Goal: Task Accomplishment & Management: Use online tool/utility

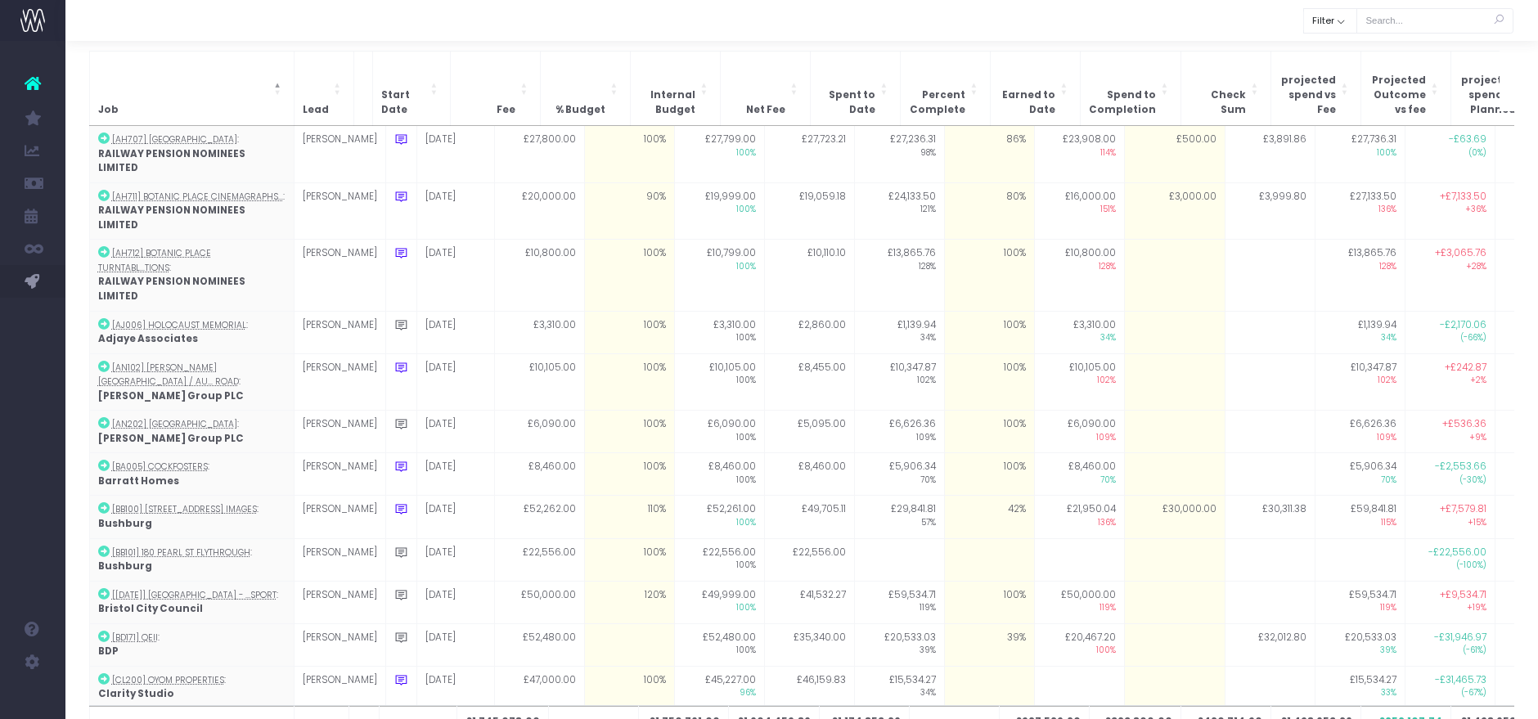
scroll to position [1029, 0]
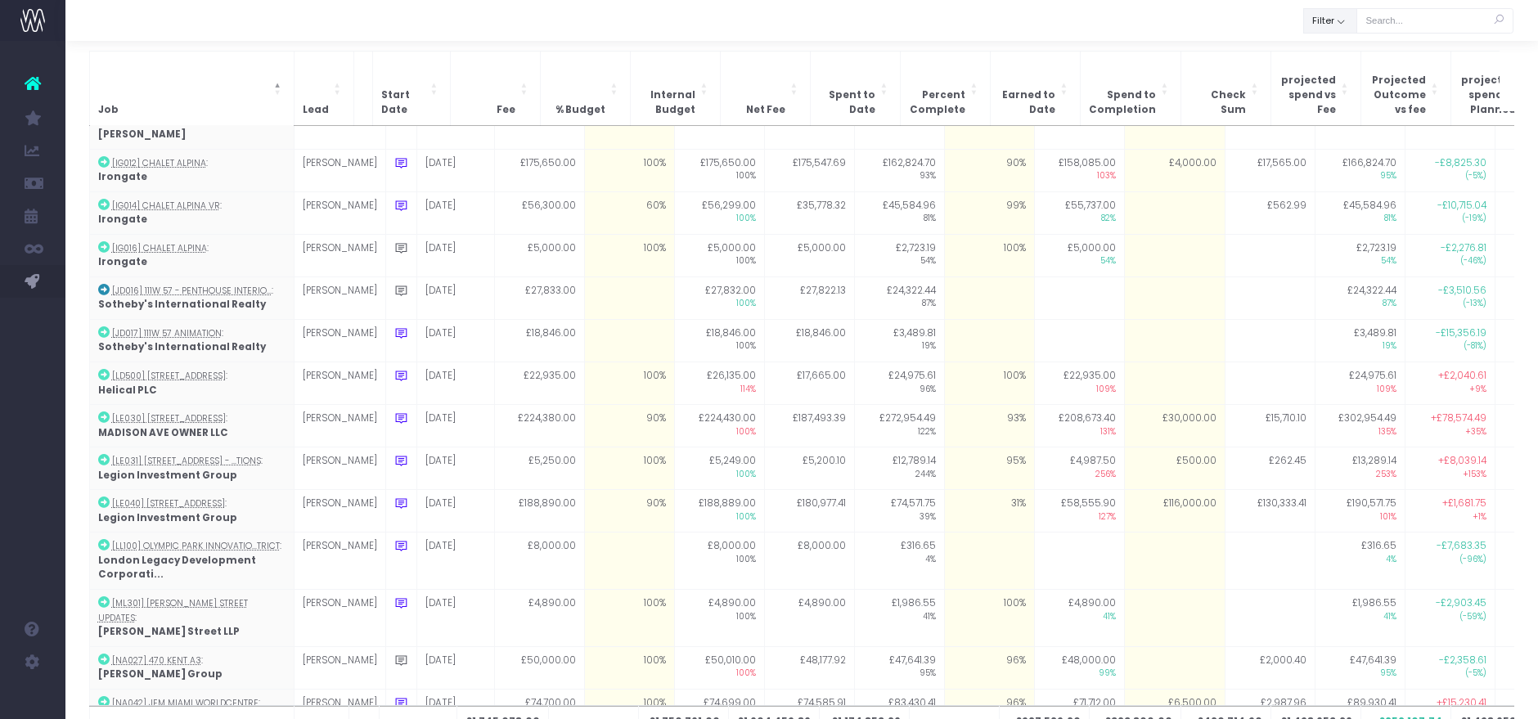
click at [1344, 22] on button "Filter" at bounding box center [1330, 20] width 54 height 25
click at [1226, 24] on div at bounding box center [801, 20] width 1473 height 41
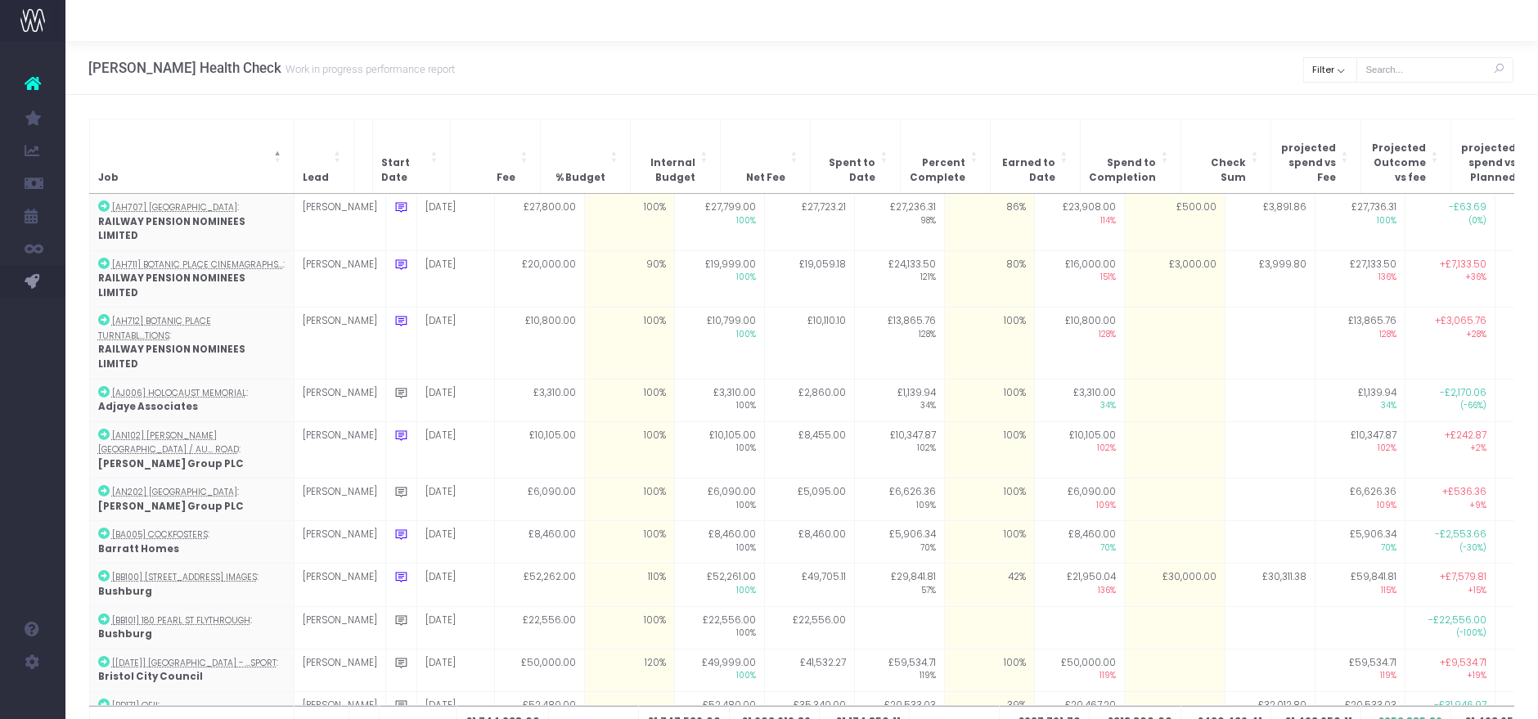
click at [1089, 90] on div "Hayes Davidson Health Check Work in progress performance report Clear Filter Al…" at bounding box center [801, 68] width 1473 height 54
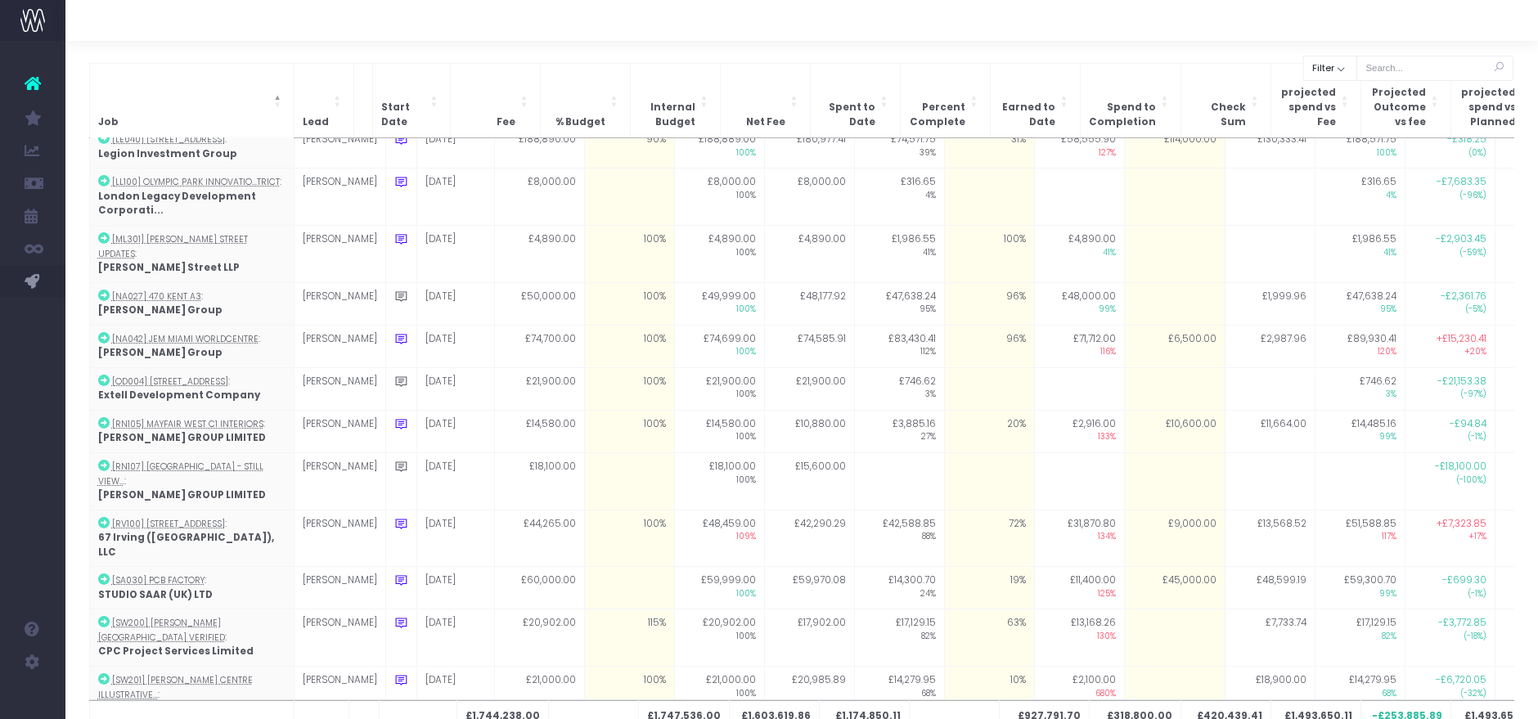
scroll to position [1406, 0]
click at [1147, 16] on div at bounding box center [801, 20] width 1473 height 41
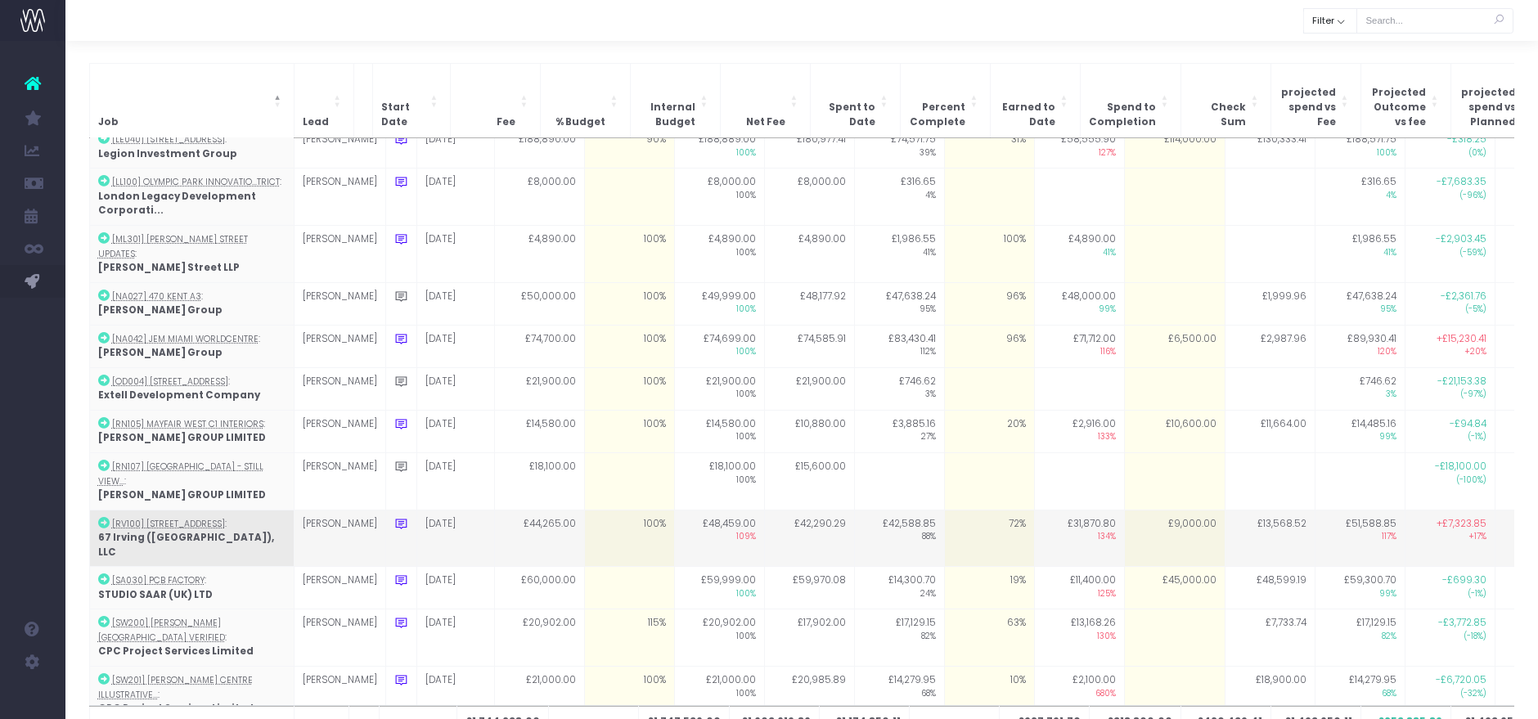
click at [1137, 510] on td "£9,000.00" at bounding box center [1174, 538] width 101 height 57
type input "4000"
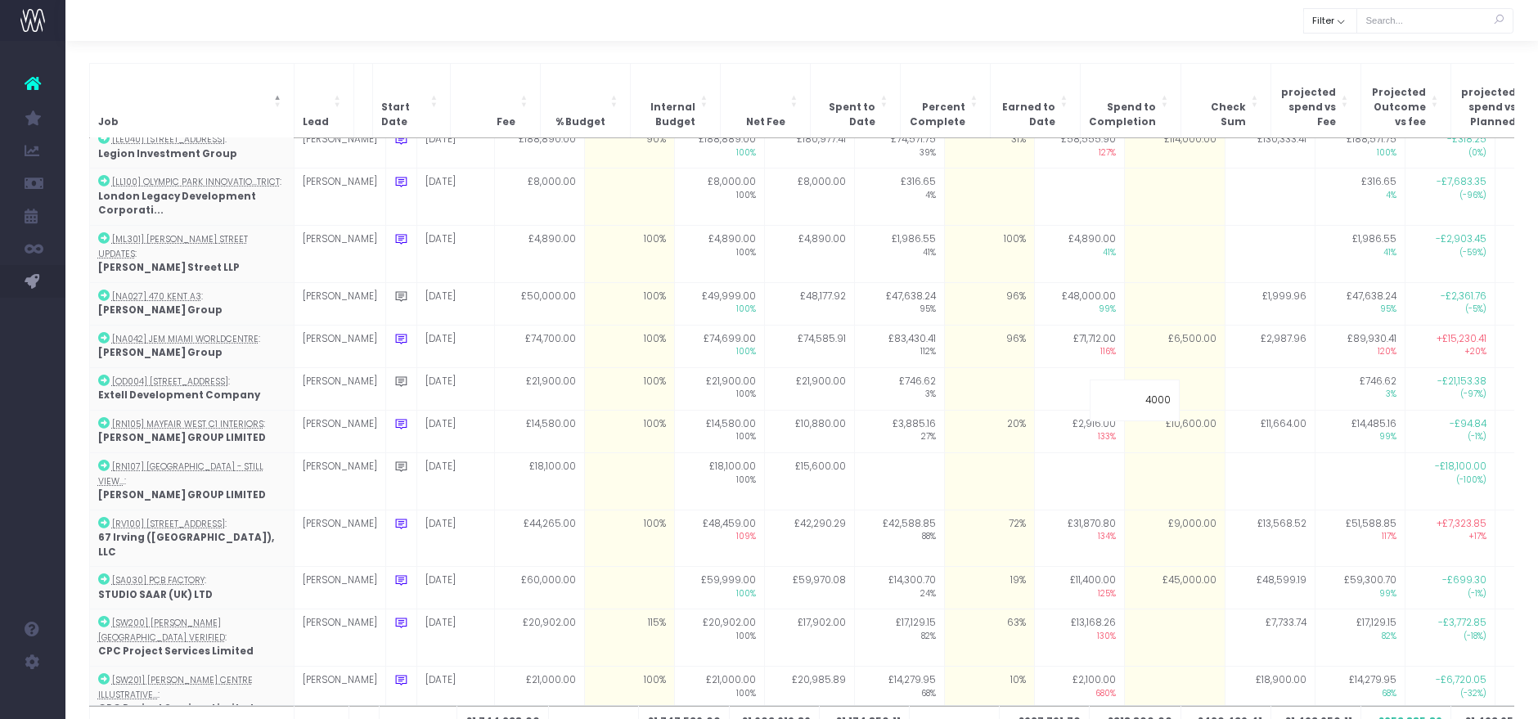
click at [1098, 22] on div at bounding box center [801, 20] width 1473 height 41
click at [1137, 510] on td "£4,000.00" at bounding box center [1174, 538] width 101 height 57
type input "3860"
click at [1072, 46] on div "Job Lead Start Date Fee % Budget Internal Budget Net Fee Spent to Date Percent …" at bounding box center [801, 414] width 1473 height 751
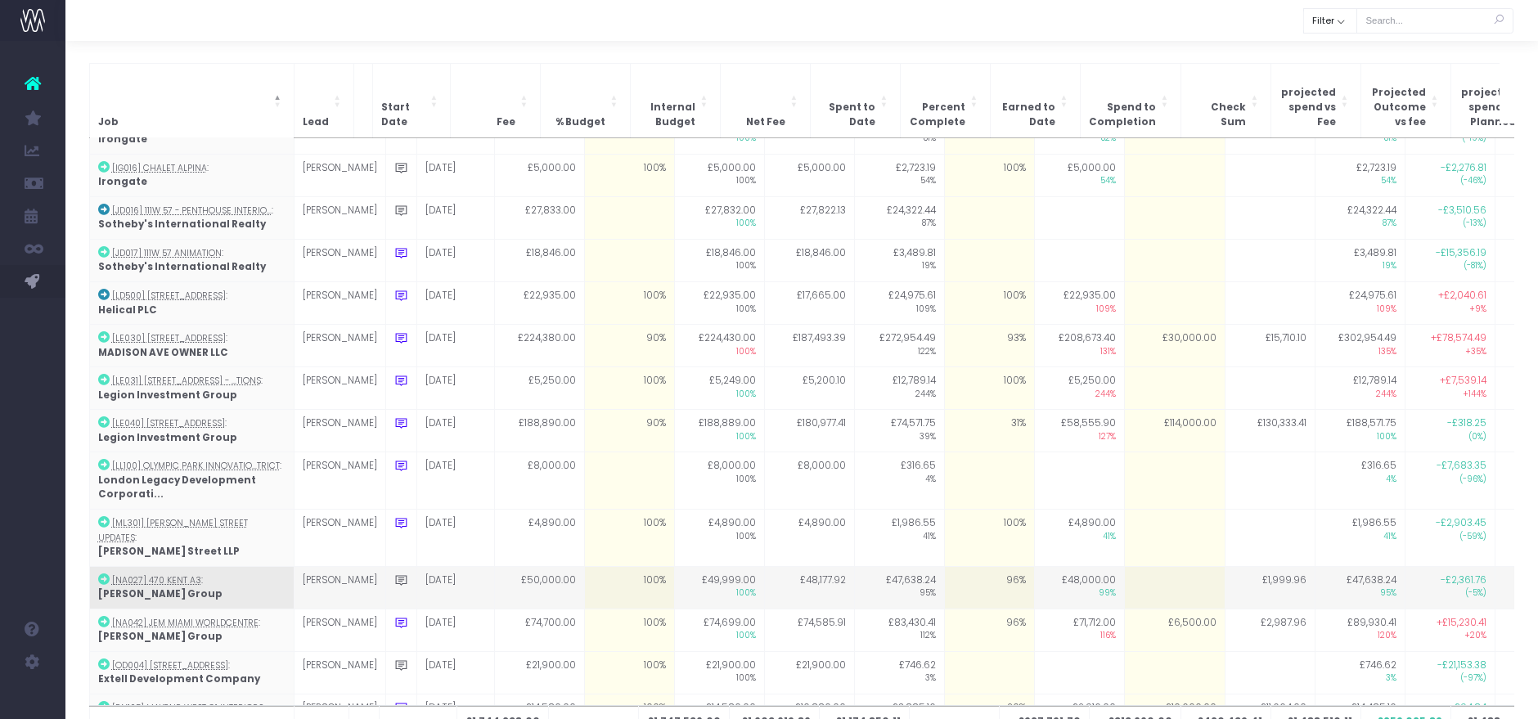
scroll to position [1042, 0]
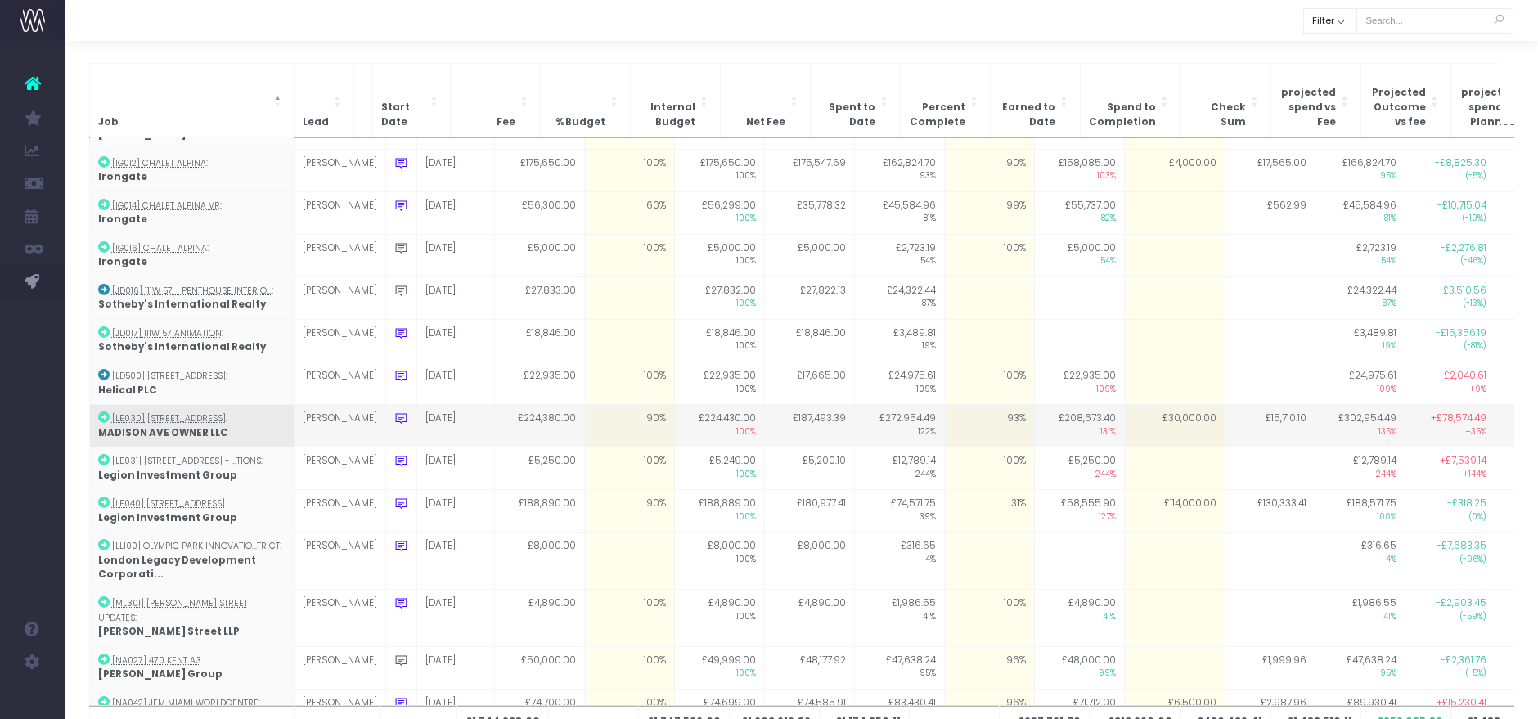
drag, startPoint x: 1110, startPoint y: 17, endPoint x: 1204, endPoint y: 327, distance: 324.1
click at [1110, 18] on div at bounding box center [801, 20] width 1473 height 41
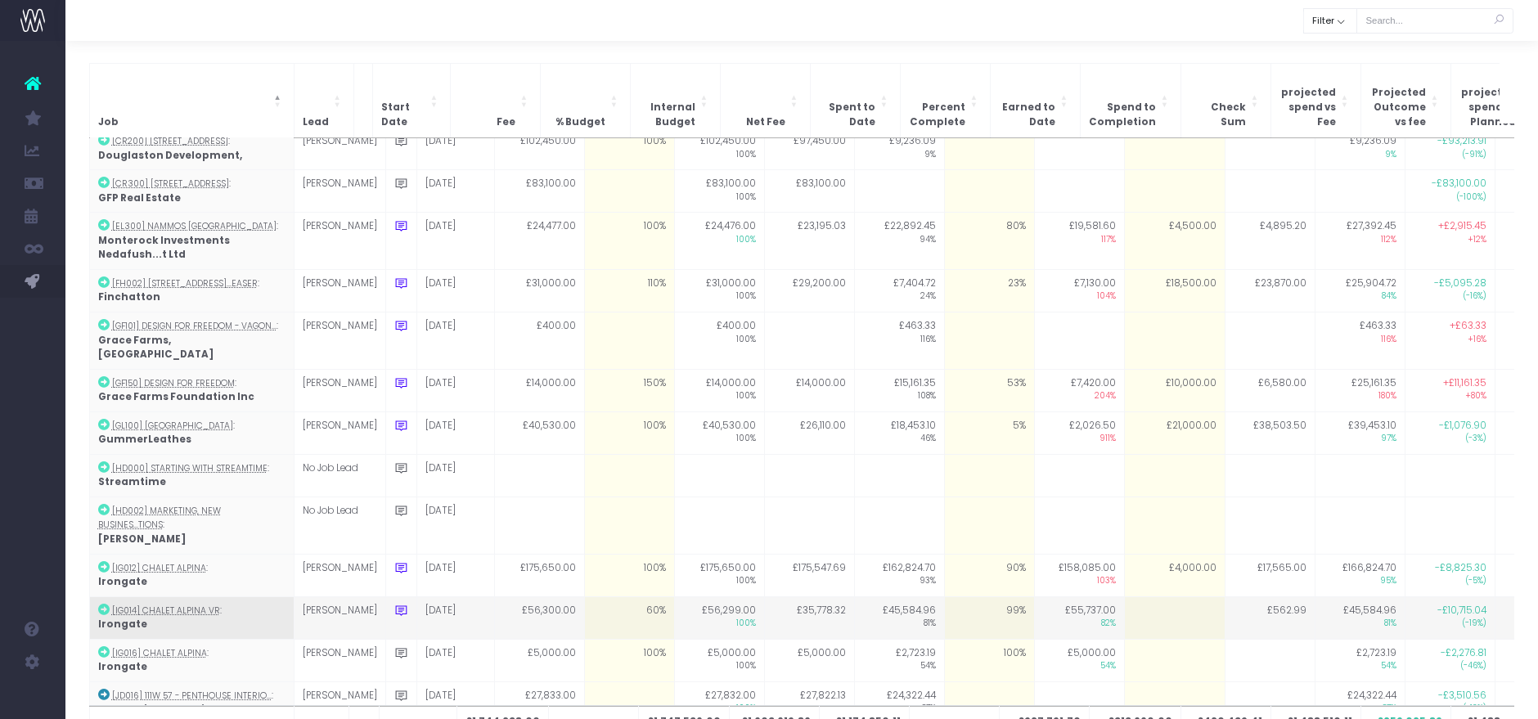
scroll to position [587, 0]
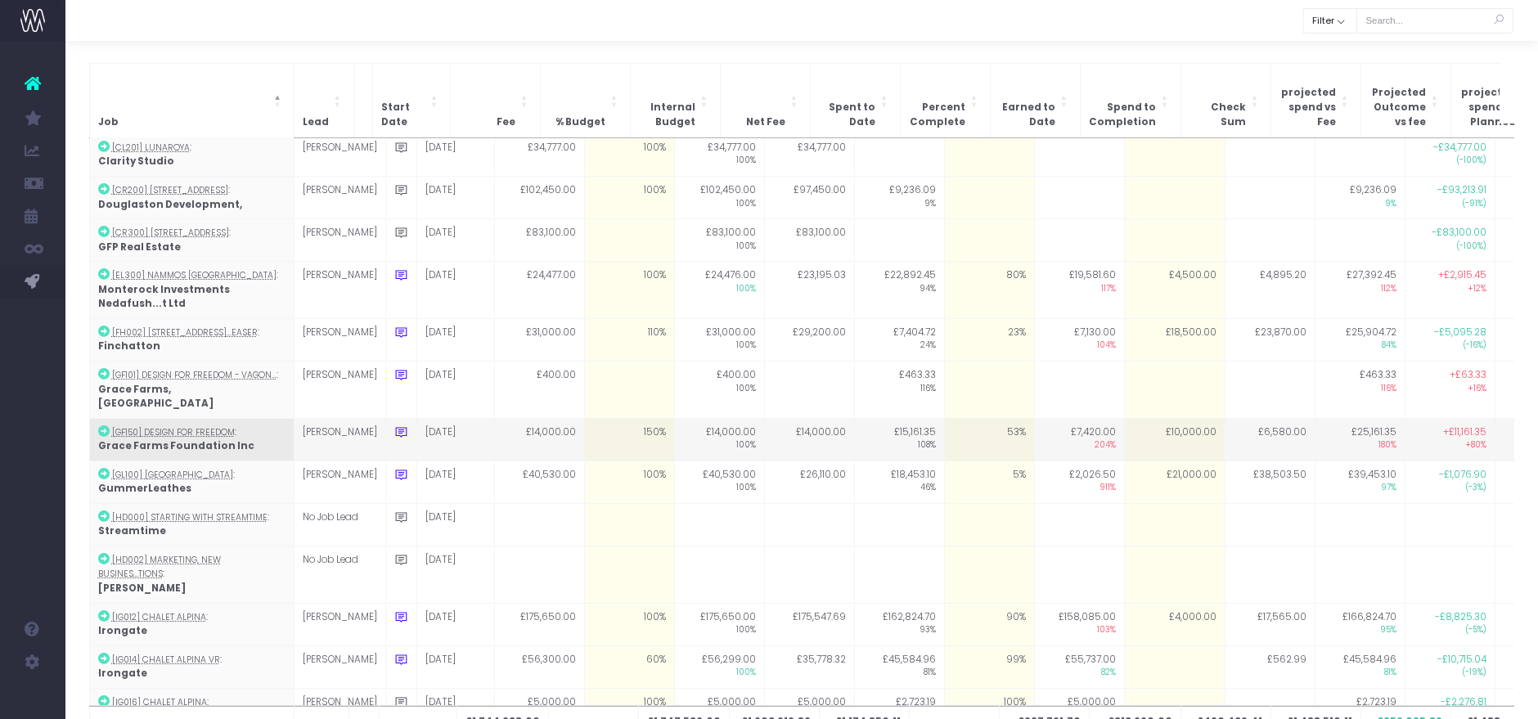
click at [982, 418] on td "53%" at bounding box center [989, 439] width 90 height 43
type input "90"
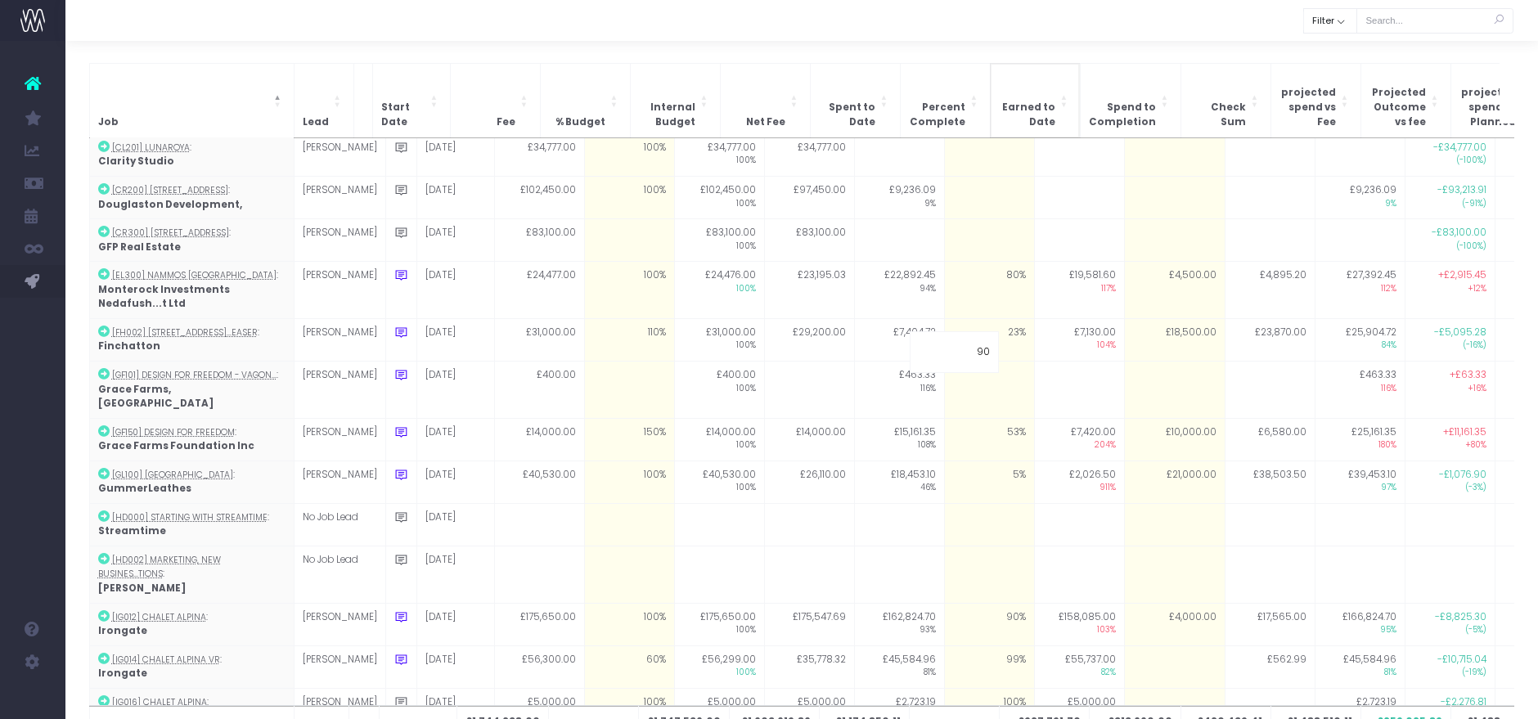
drag, startPoint x: 1039, startPoint y: 12, endPoint x: 1061, endPoint y: 83, distance: 74.5
click at [1040, 11] on div at bounding box center [801, 20] width 1473 height 41
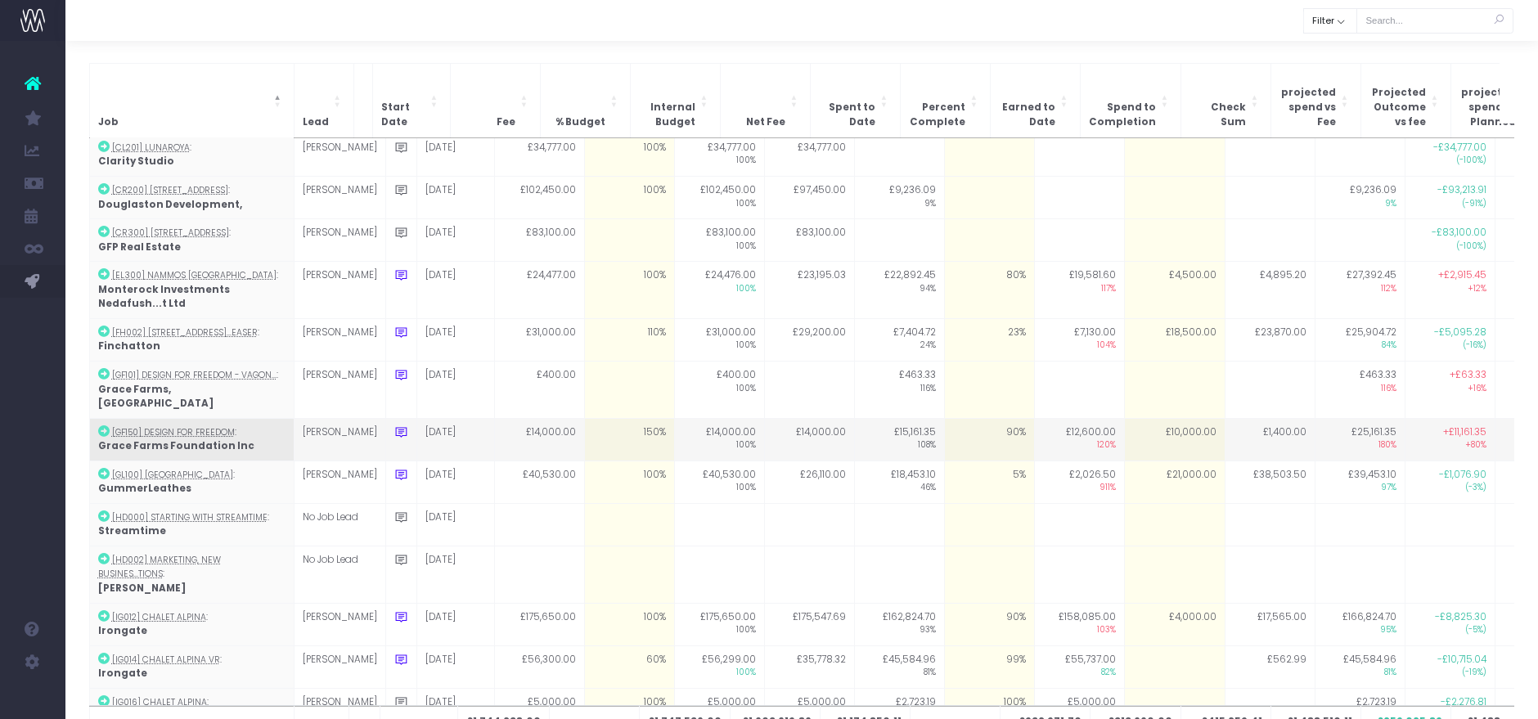
click at [1155, 418] on td "£10,000.00" at bounding box center [1174, 439] width 101 height 43
type input "3000"
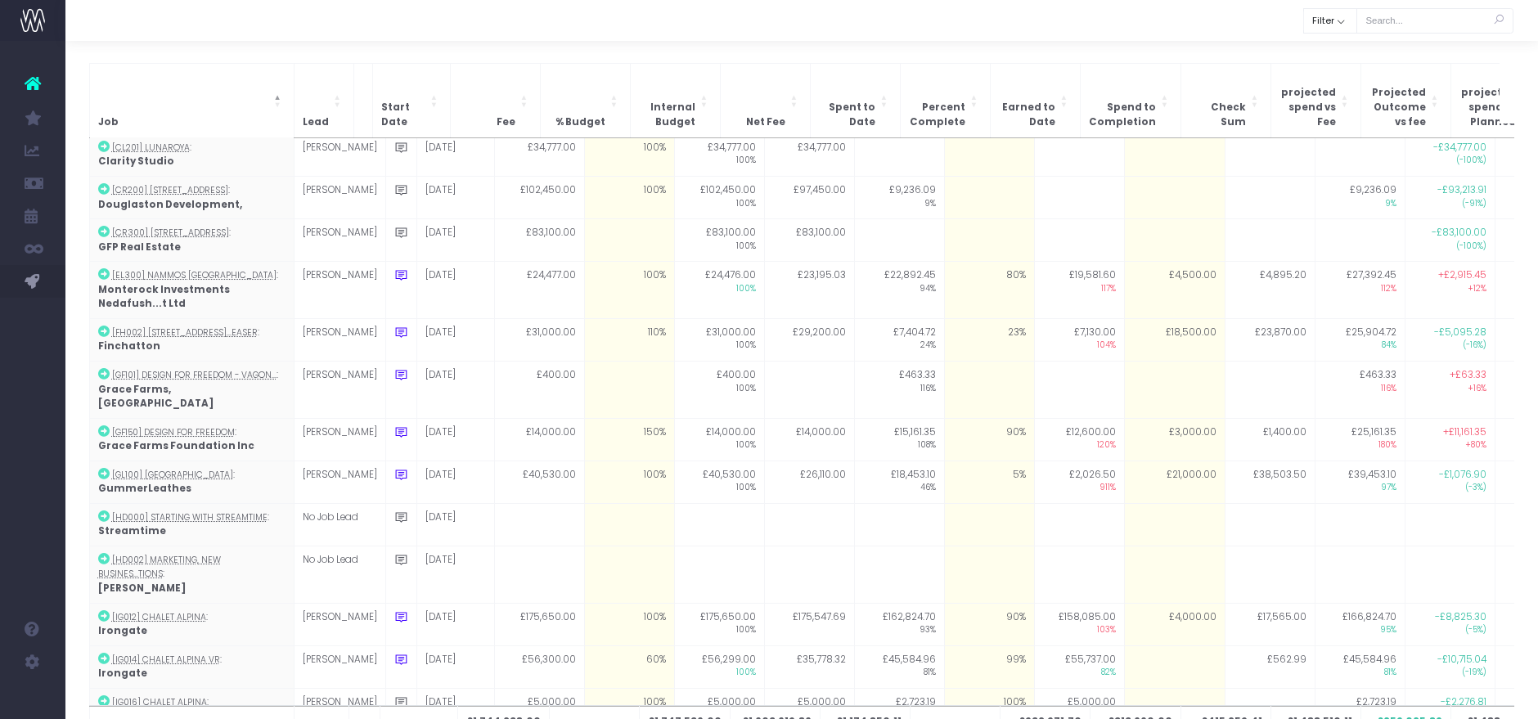
click at [1122, 26] on div at bounding box center [801, 20] width 1473 height 41
click at [1204, 21] on div at bounding box center [801, 20] width 1473 height 41
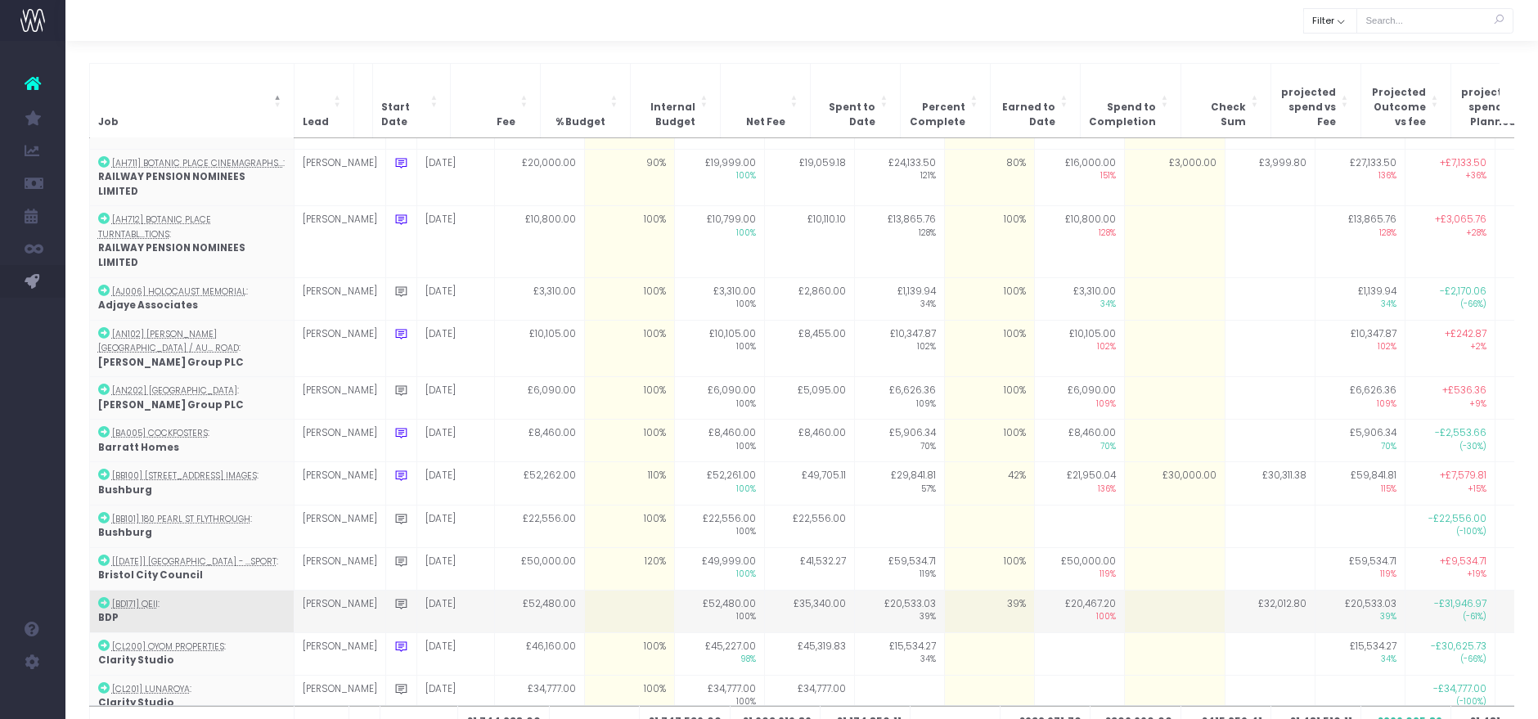
scroll to position [42, 0]
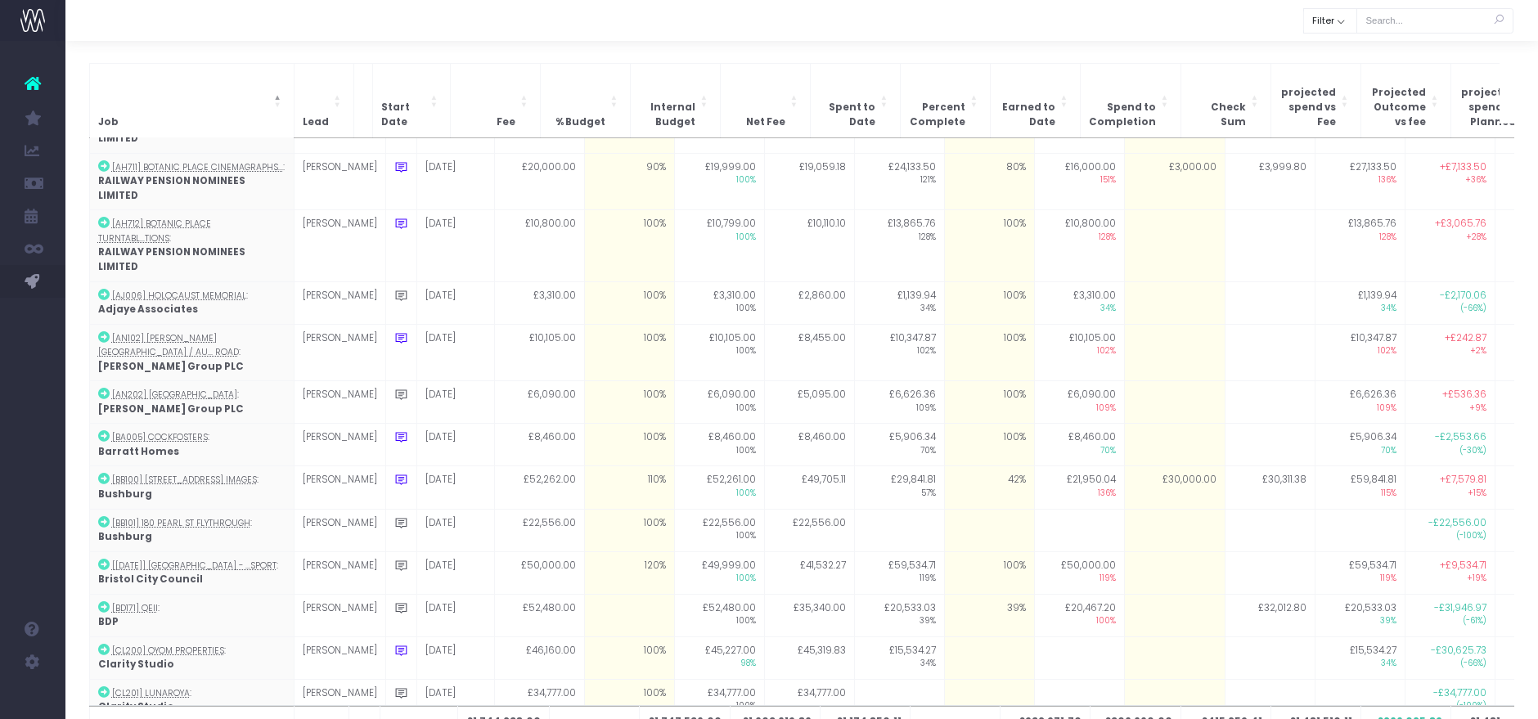
click at [1177, 27] on div at bounding box center [801, 20] width 1473 height 41
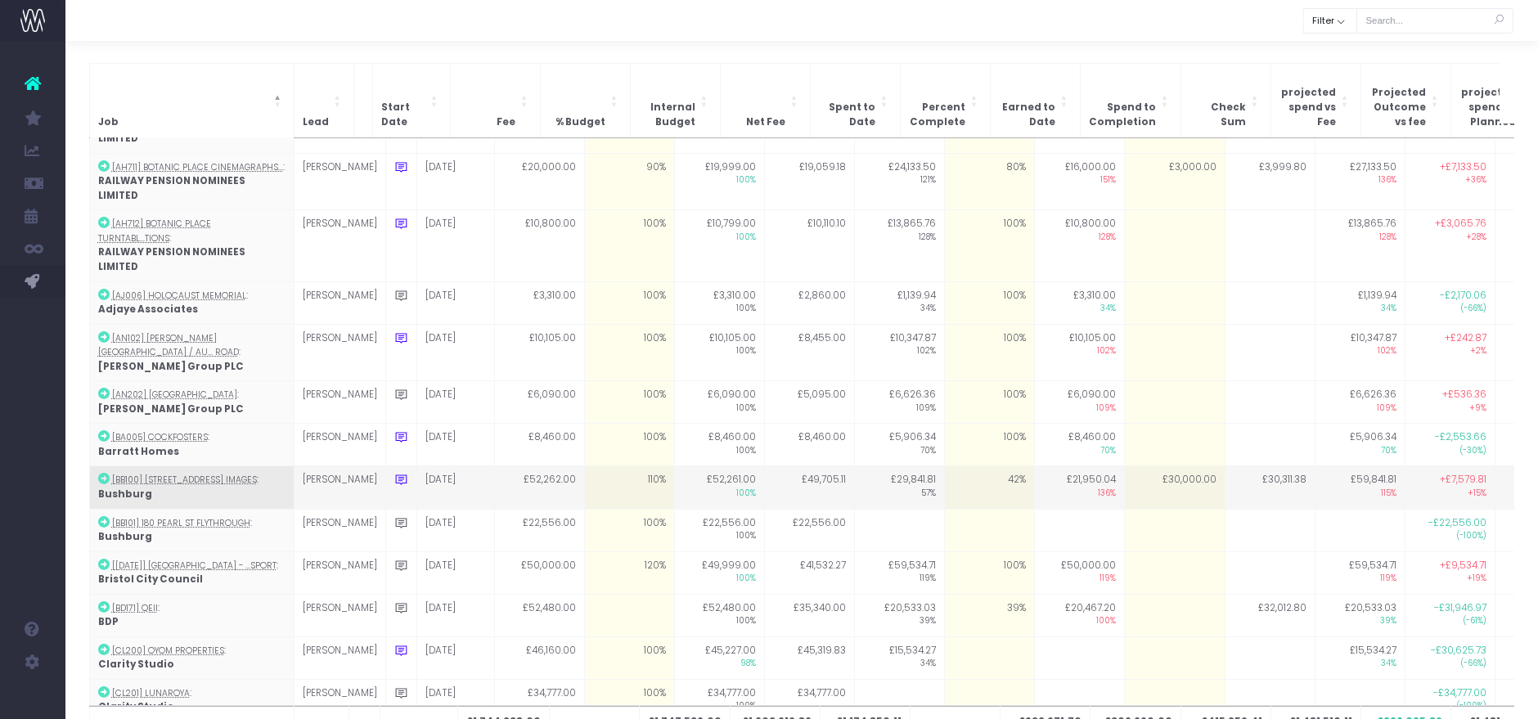
click at [977, 466] on td "42%" at bounding box center [989, 487] width 90 height 43
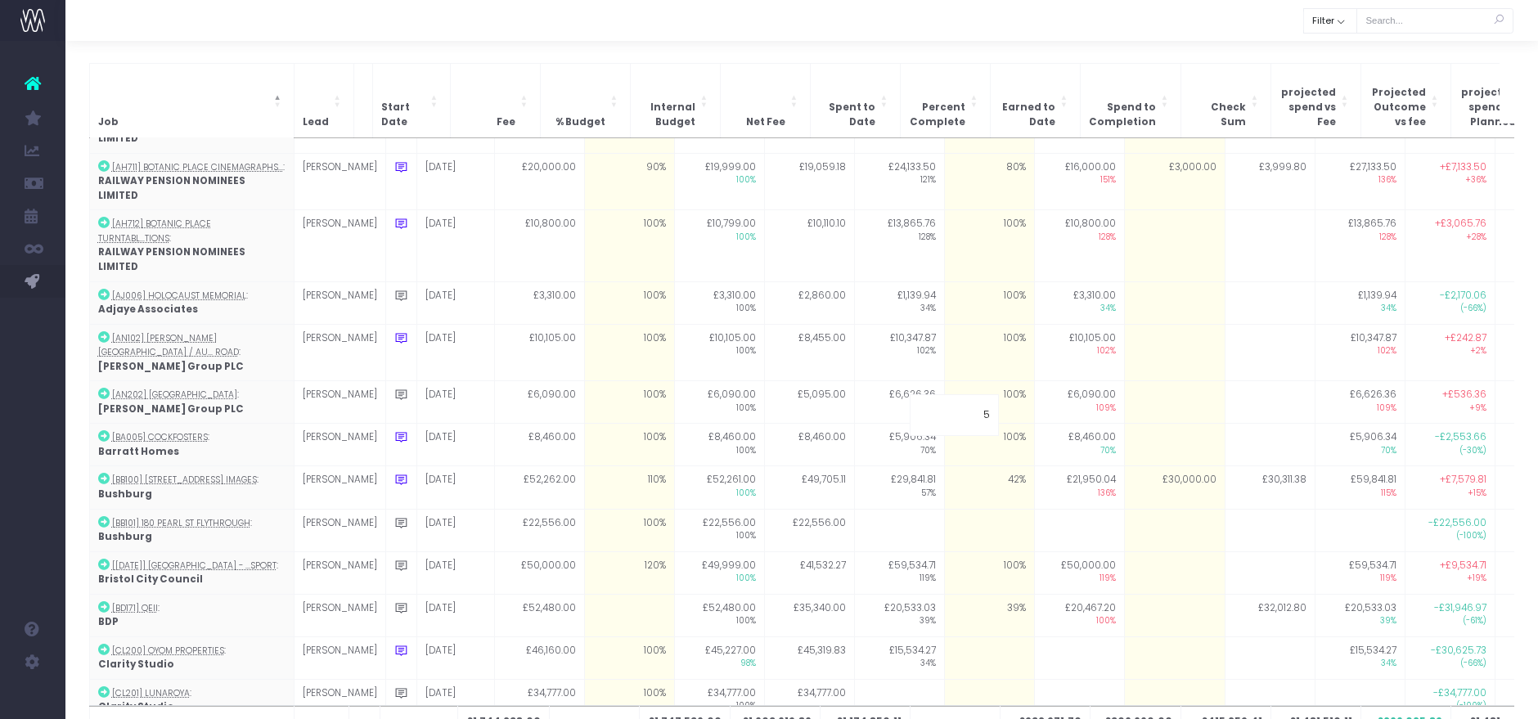
type input "50"
click at [958, 3] on div at bounding box center [801, 20] width 1473 height 41
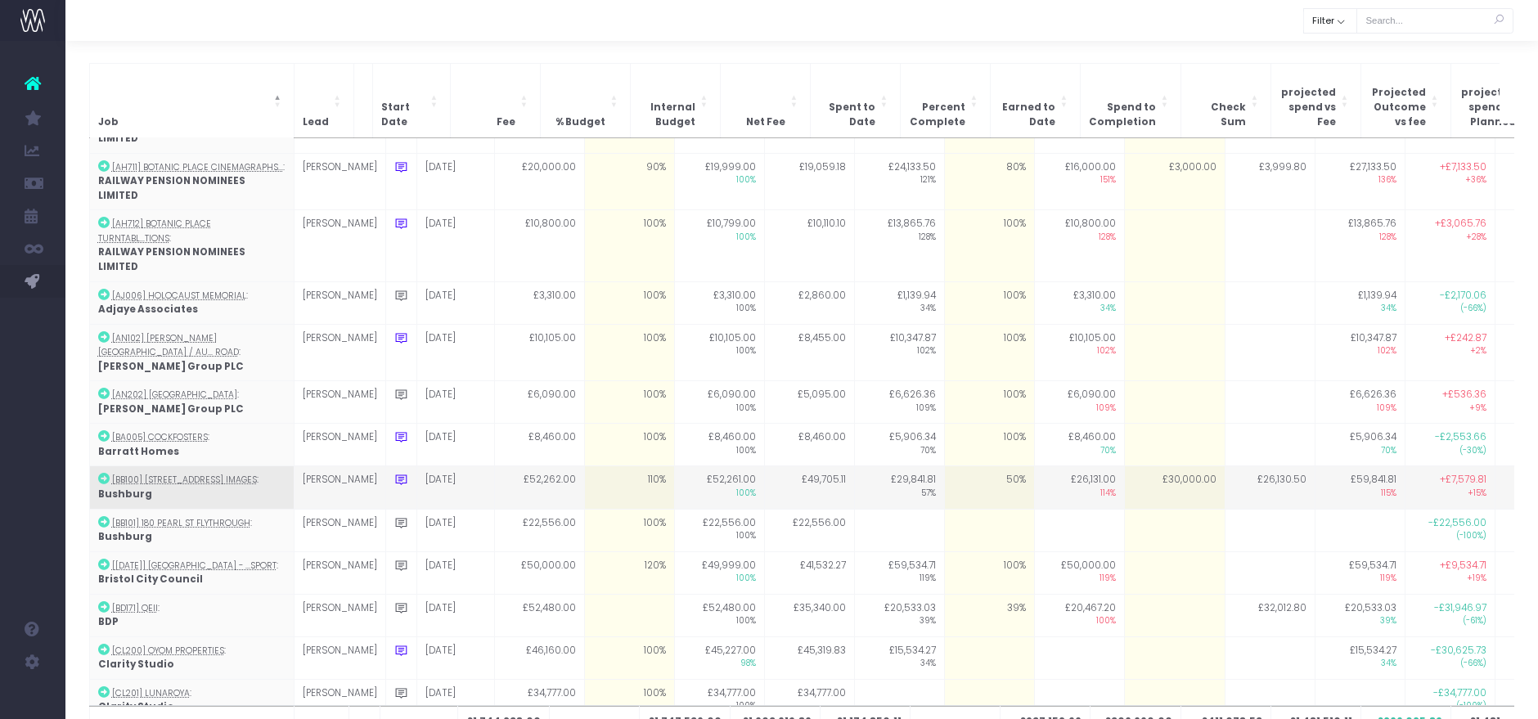
click at [1141, 466] on td "£30,000.00" at bounding box center [1174, 487] width 101 height 43
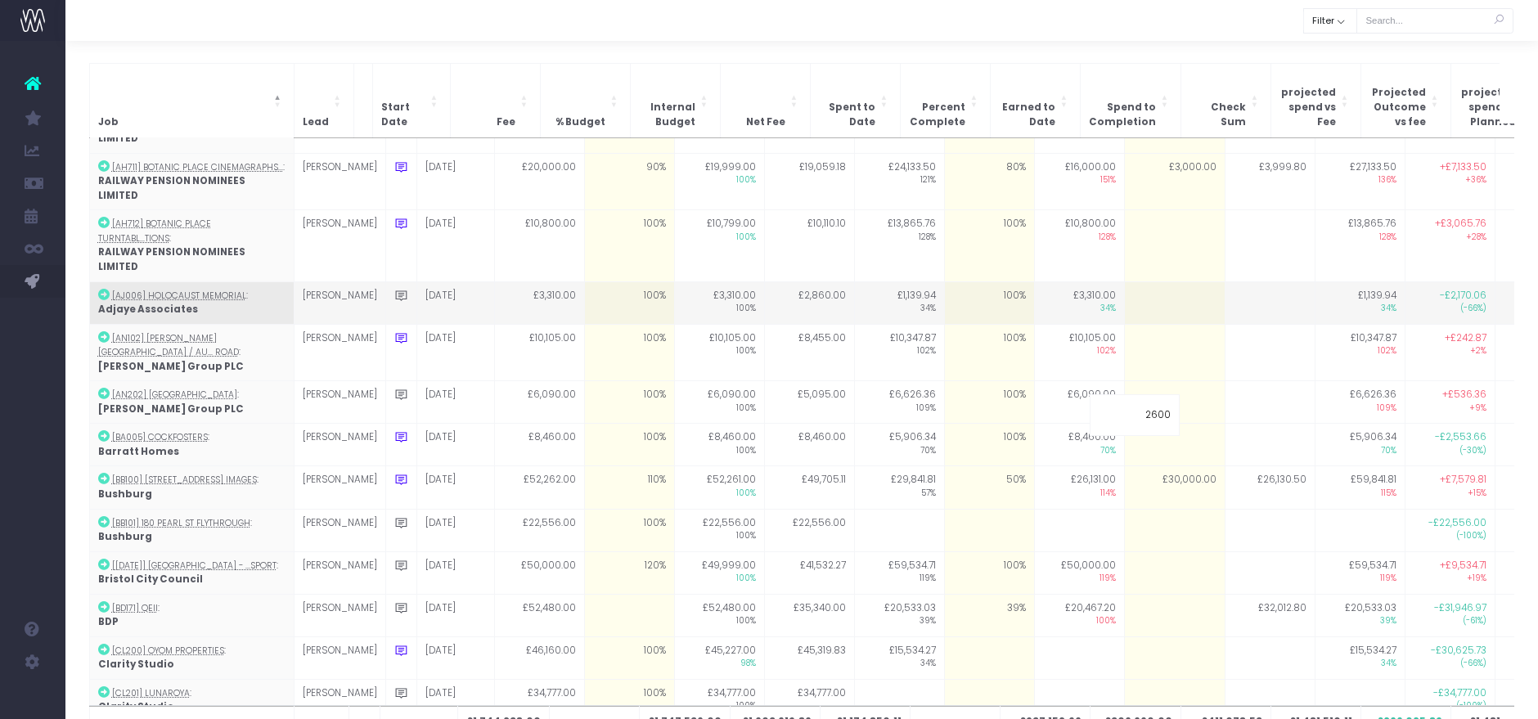
type input "26000"
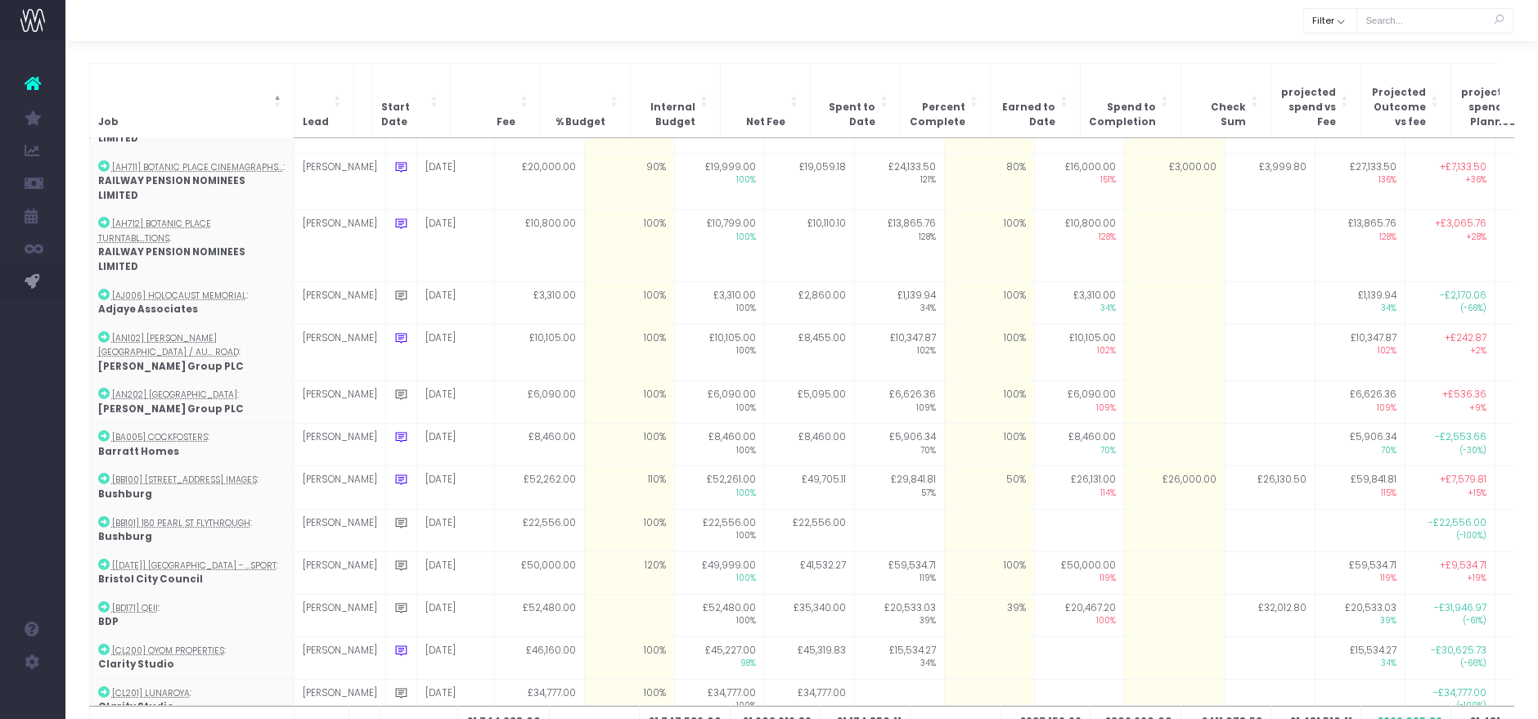
click at [1145, 29] on div at bounding box center [801, 20] width 1473 height 41
click at [1191, 25] on div at bounding box center [801, 20] width 1473 height 41
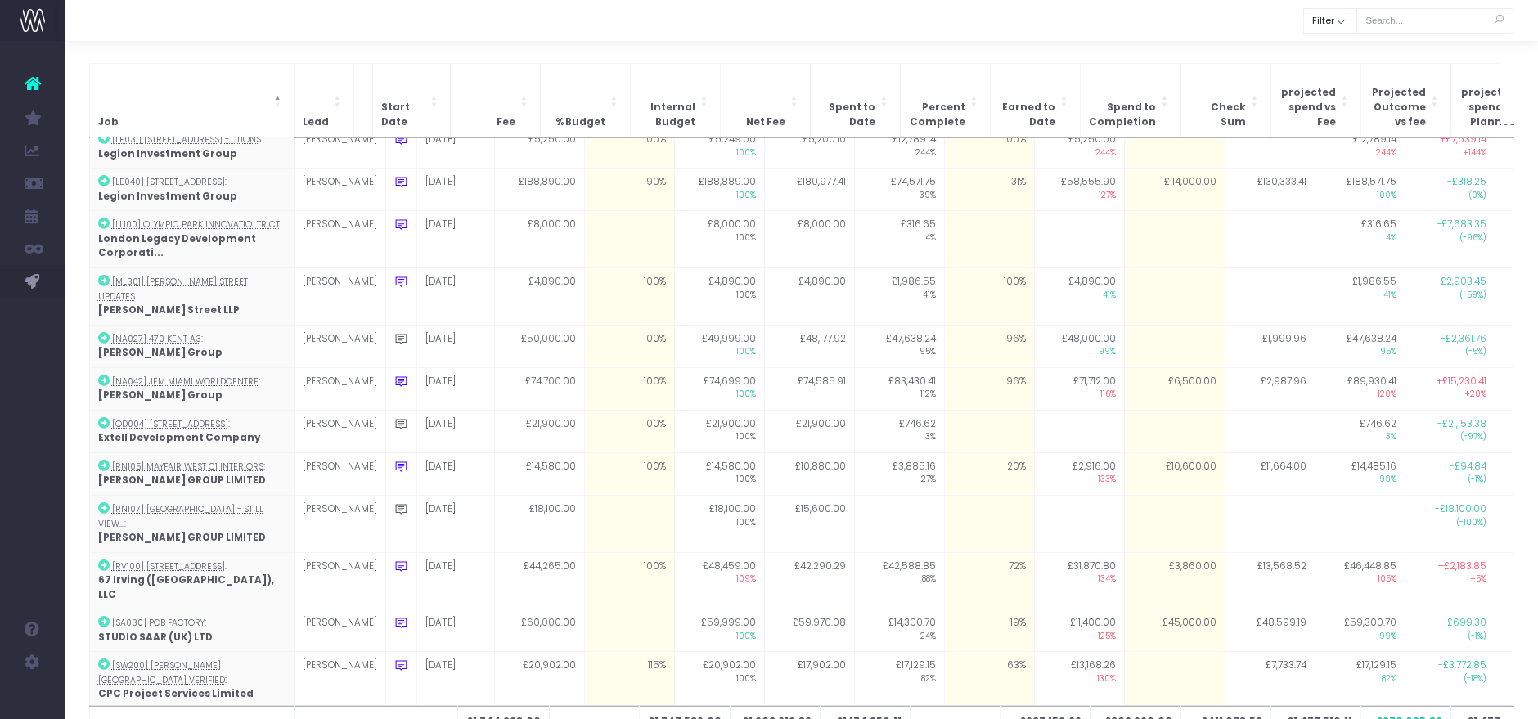
scroll to position [1406, 0]
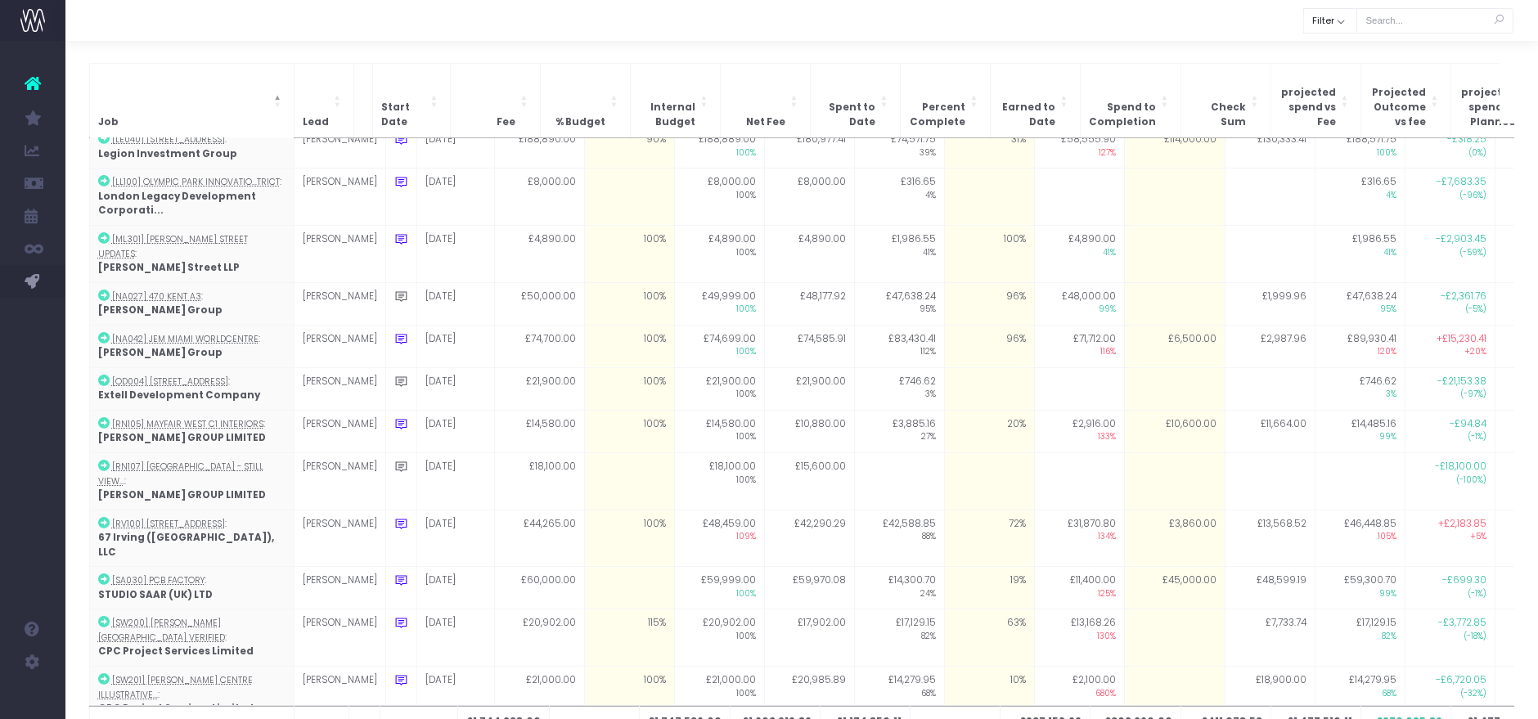
click at [1074, 42] on div "Job Lead Start Date Fee % Budget Internal Budget Net Fee Spent to Date Percent …" at bounding box center [801, 414] width 1473 height 751
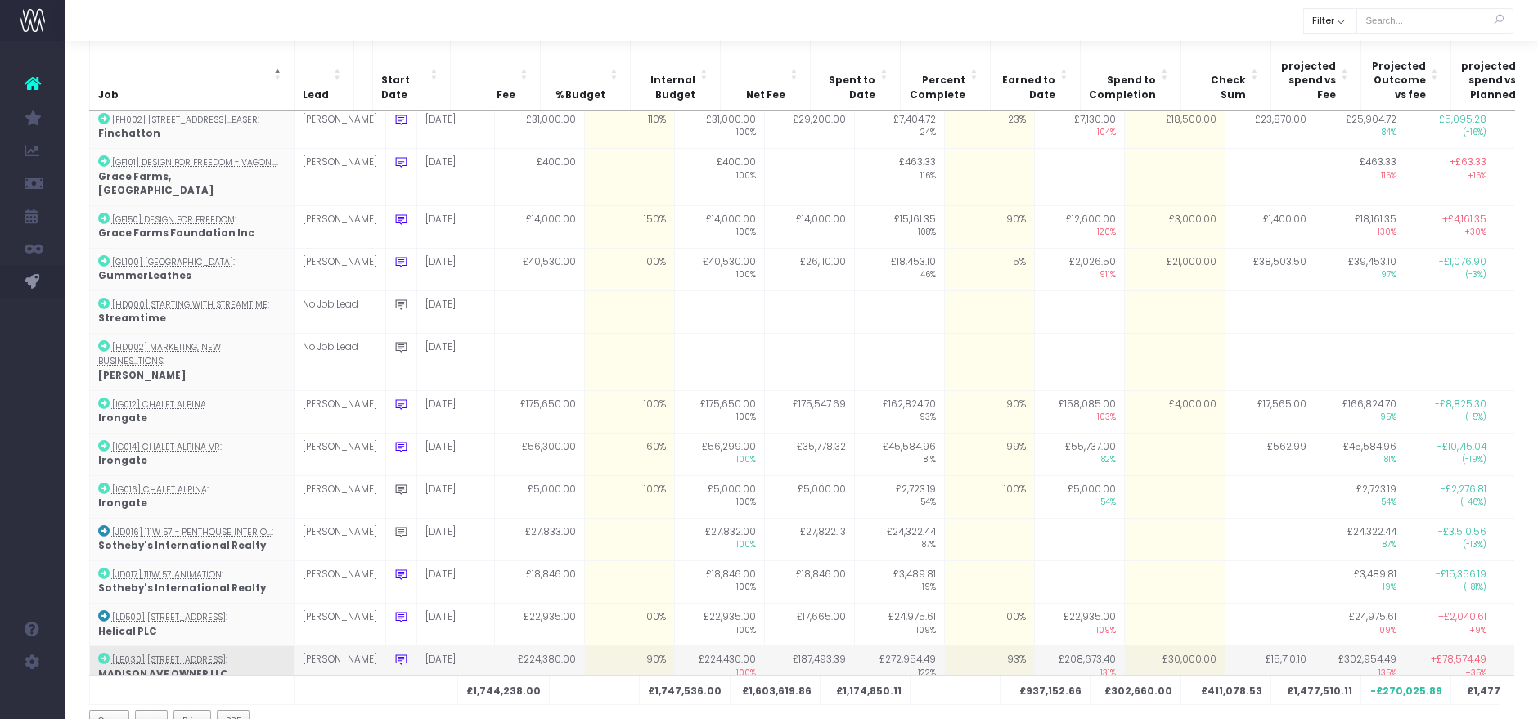
scroll to position [835, 0]
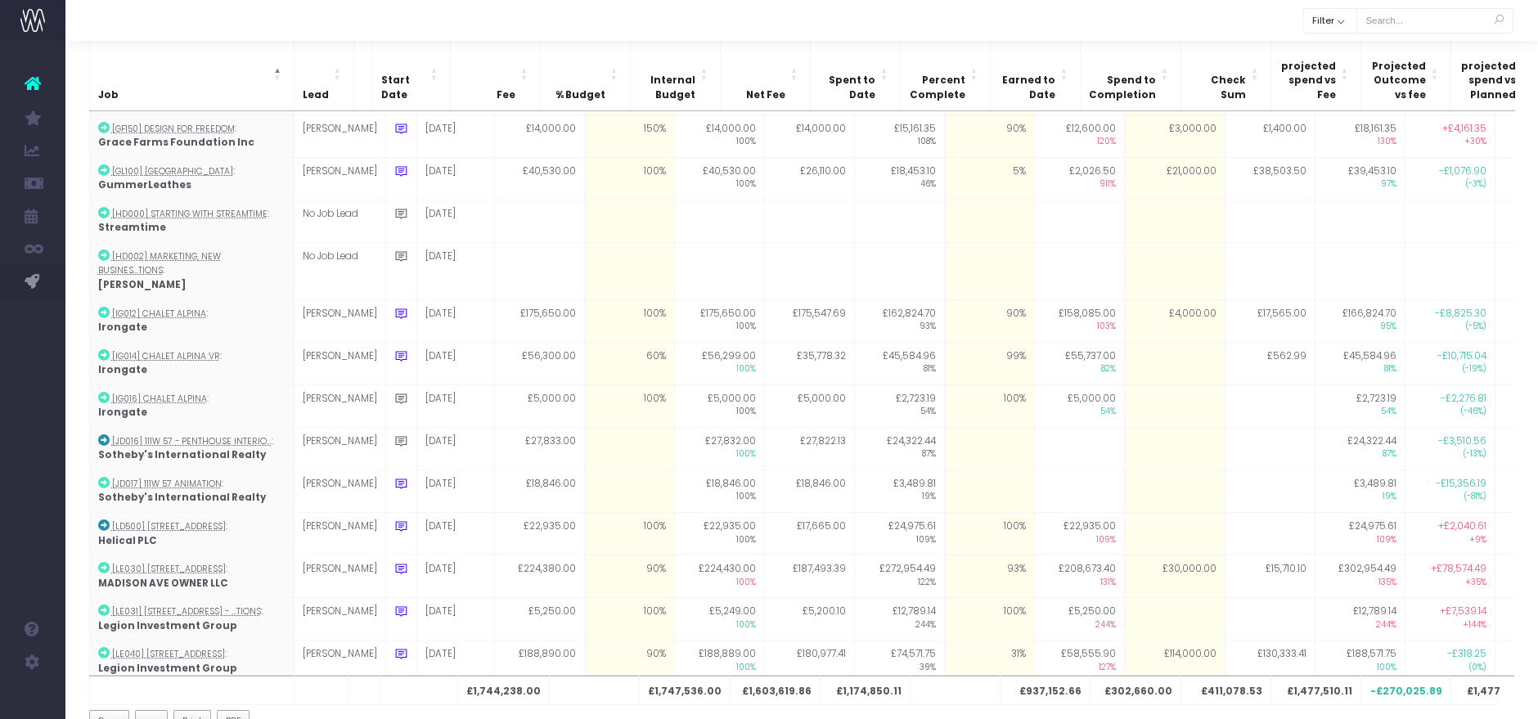
click at [1041, 7] on div at bounding box center [801, 20] width 1473 height 41
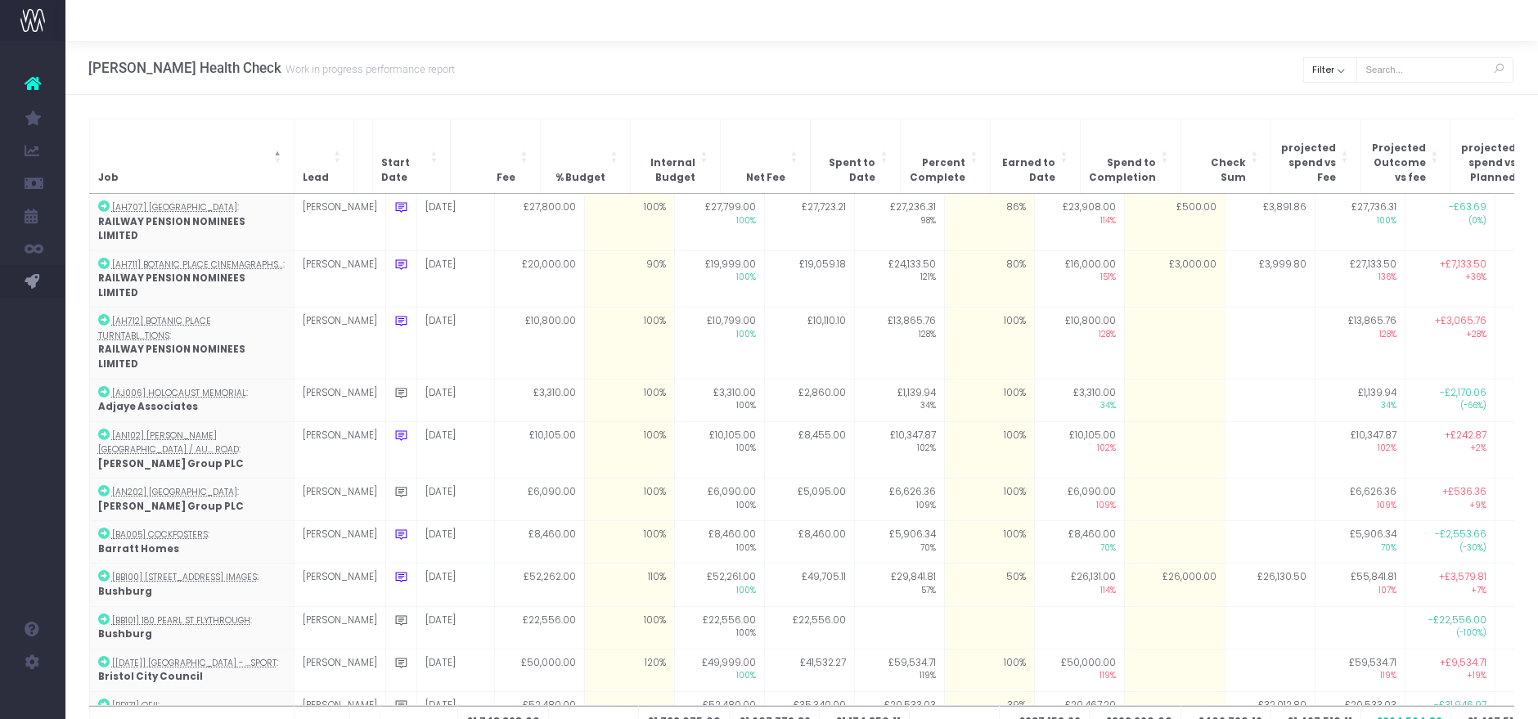
drag, startPoint x: 1119, startPoint y: 79, endPoint x: 888, endPoint y: 95, distance: 231.3
click at [1119, 79] on div "[PERSON_NAME] Health Check Work in progress performance report Clear Filter All…" at bounding box center [801, 68] width 1473 height 54
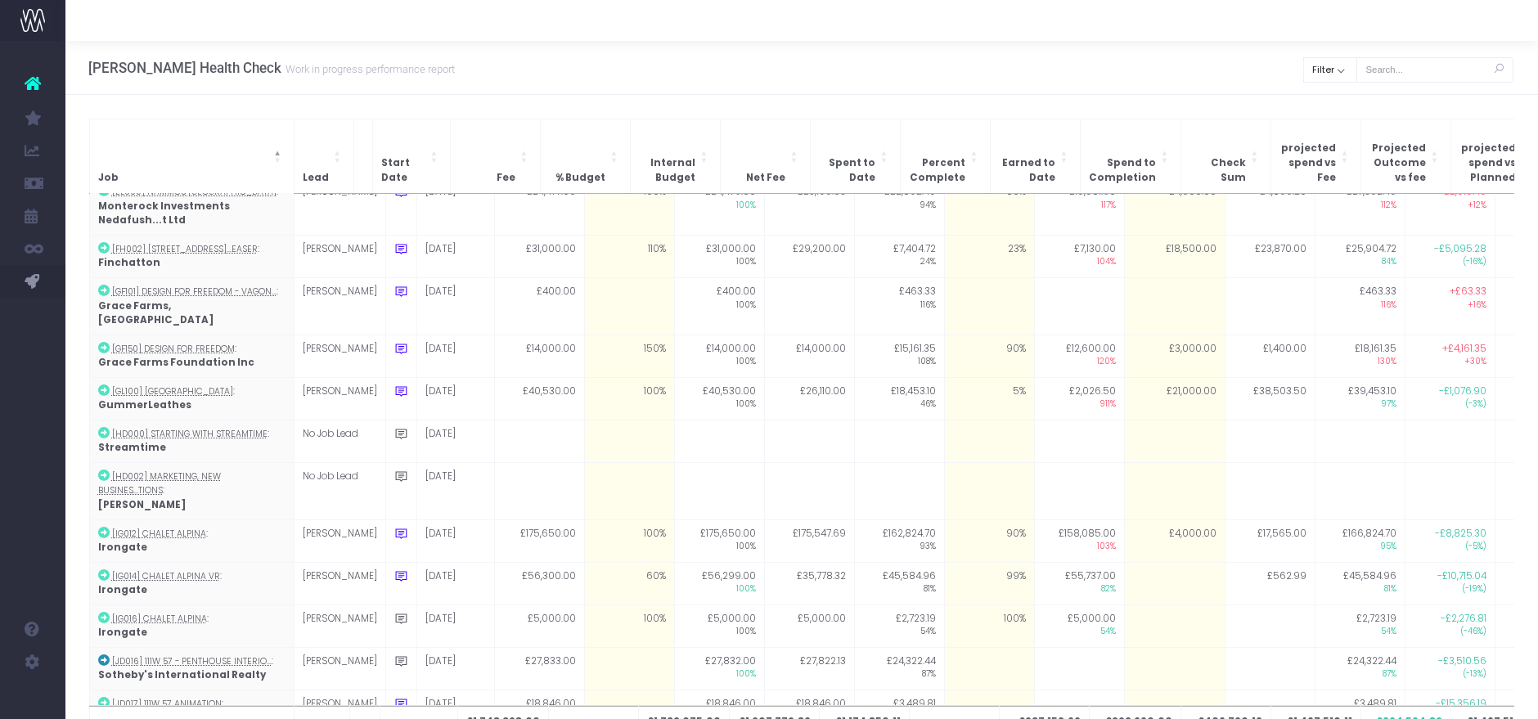
scroll to position [909, 0]
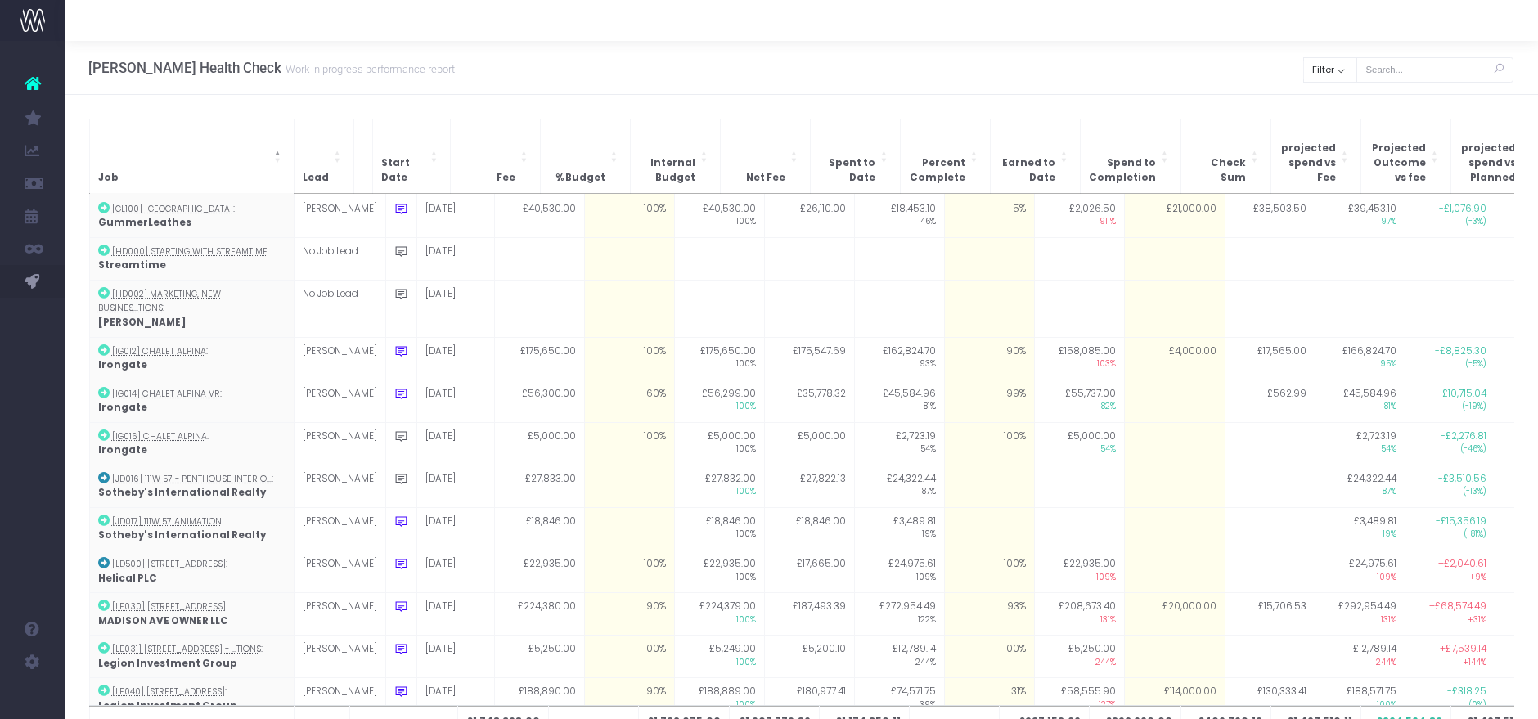
click at [1080, 102] on div "Job Lead Start Date Fee % Budget Internal Budget Net Fee Spent to Date Percent …" at bounding box center [801, 442] width 1473 height 695
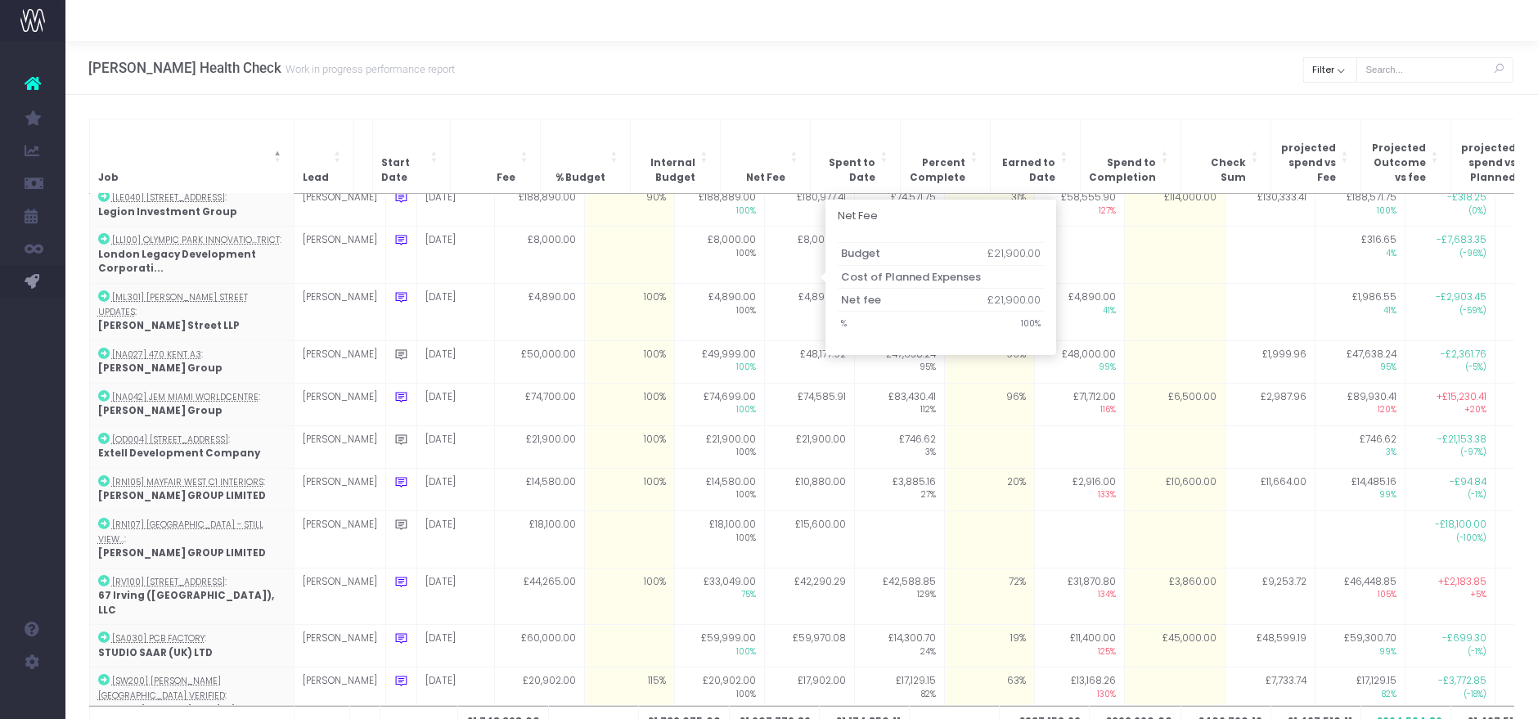
scroll to position [1461, 0]
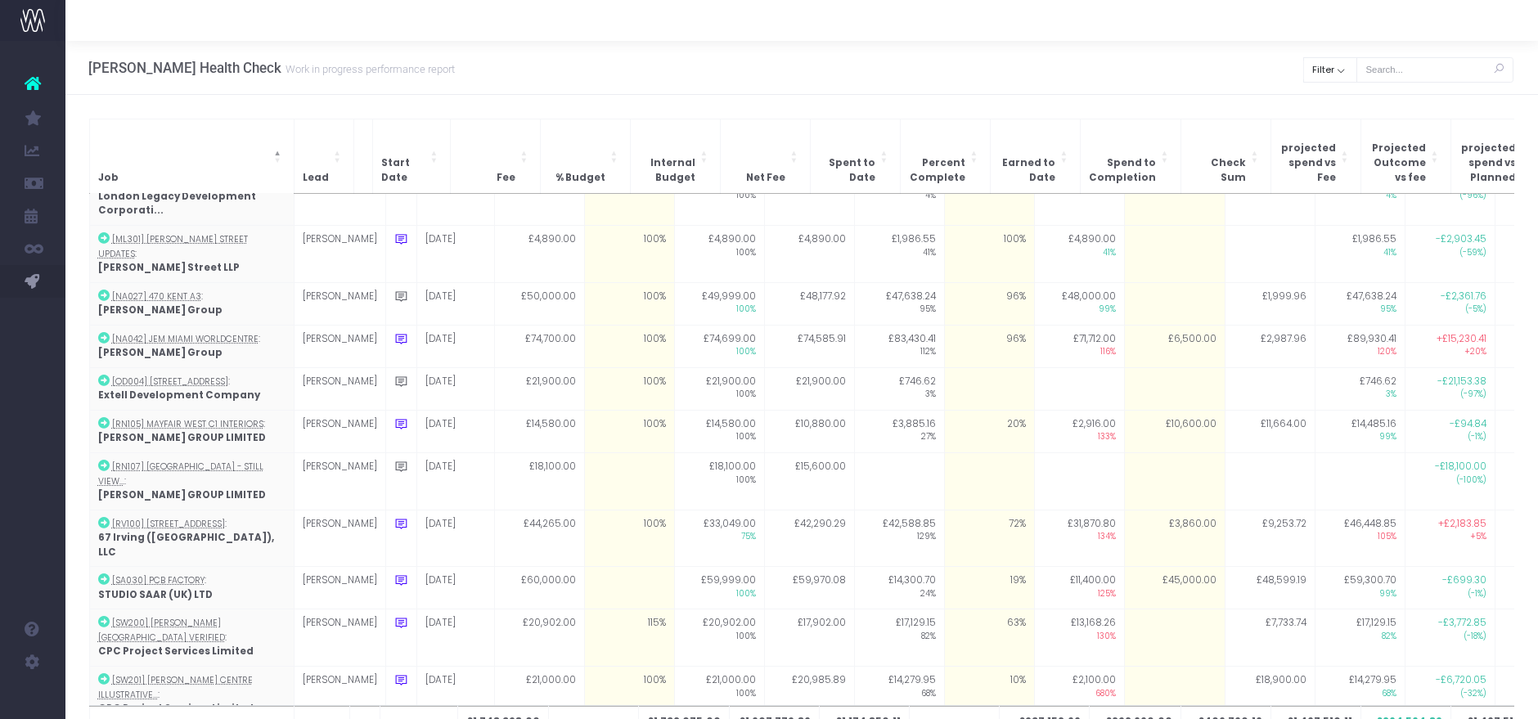
click at [1329, 25] on div at bounding box center [801, 20] width 1473 height 41
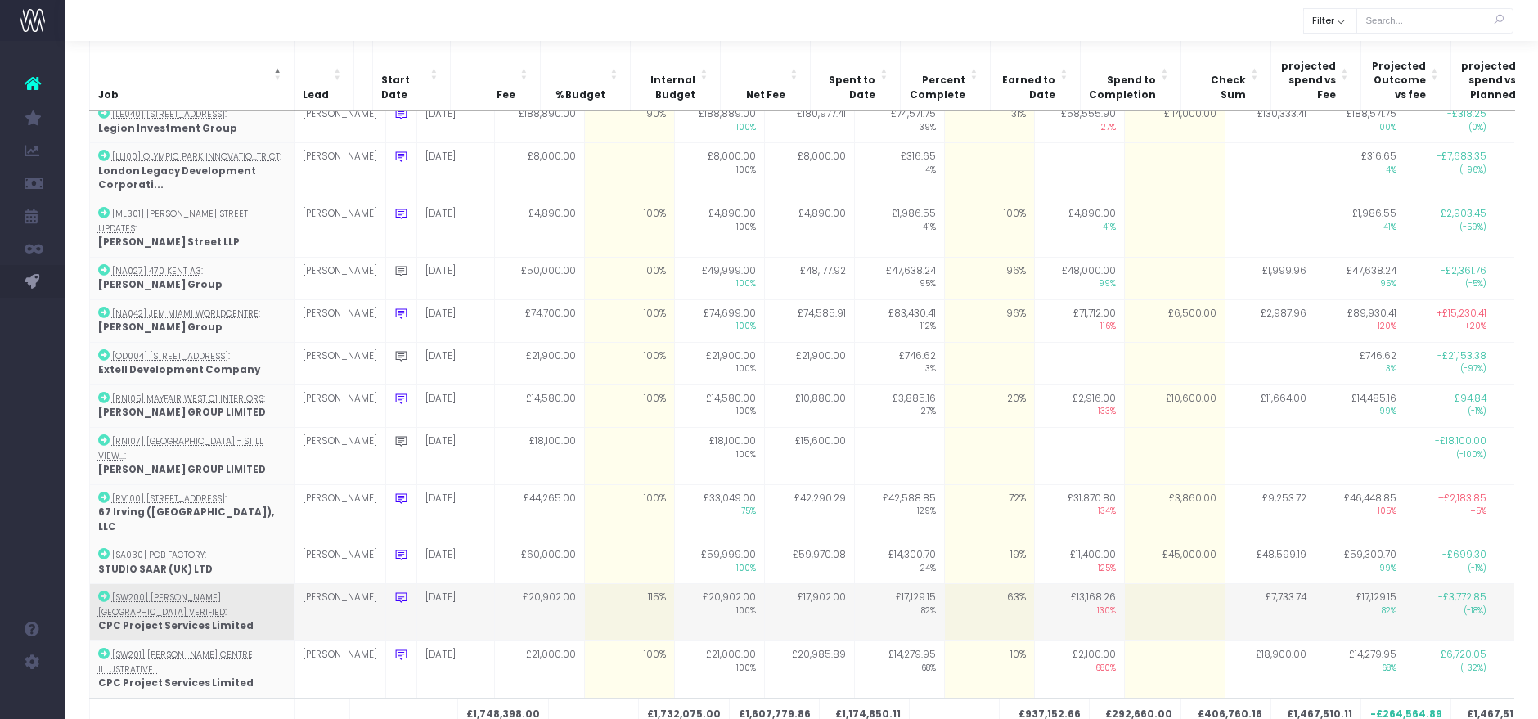
scroll to position [1358, 0]
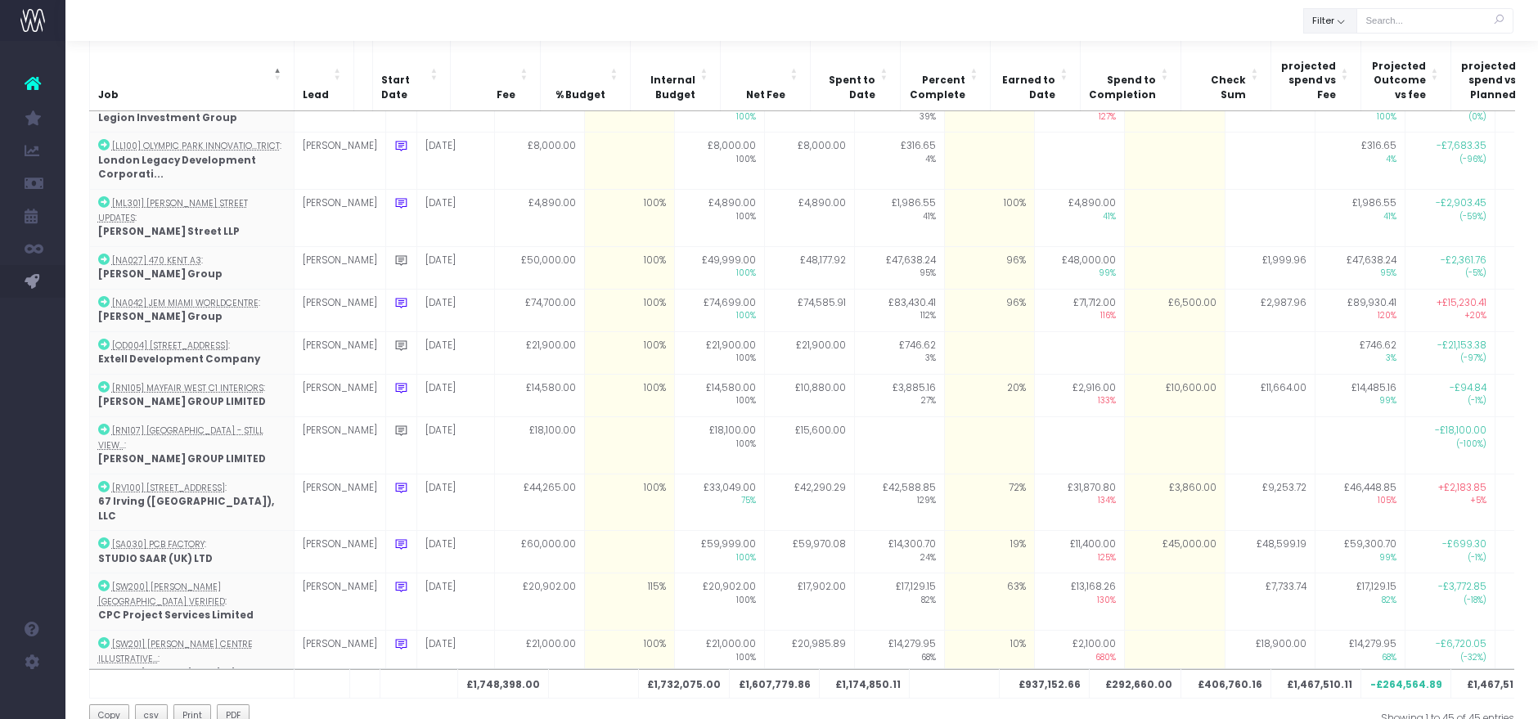
click at [1348, 25] on button "Filter" at bounding box center [1330, 20] width 54 height 25
click at [1332, 264] on span at bounding box center [1327, 263] width 15 height 15
click at [1344, 264] on input "No Job Lead" at bounding box center [1349, 260] width 11 height 11
checkbox input "false"
click at [1361, 295] on button "Apply" at bounding box center [1341, 295] width 49 height 27
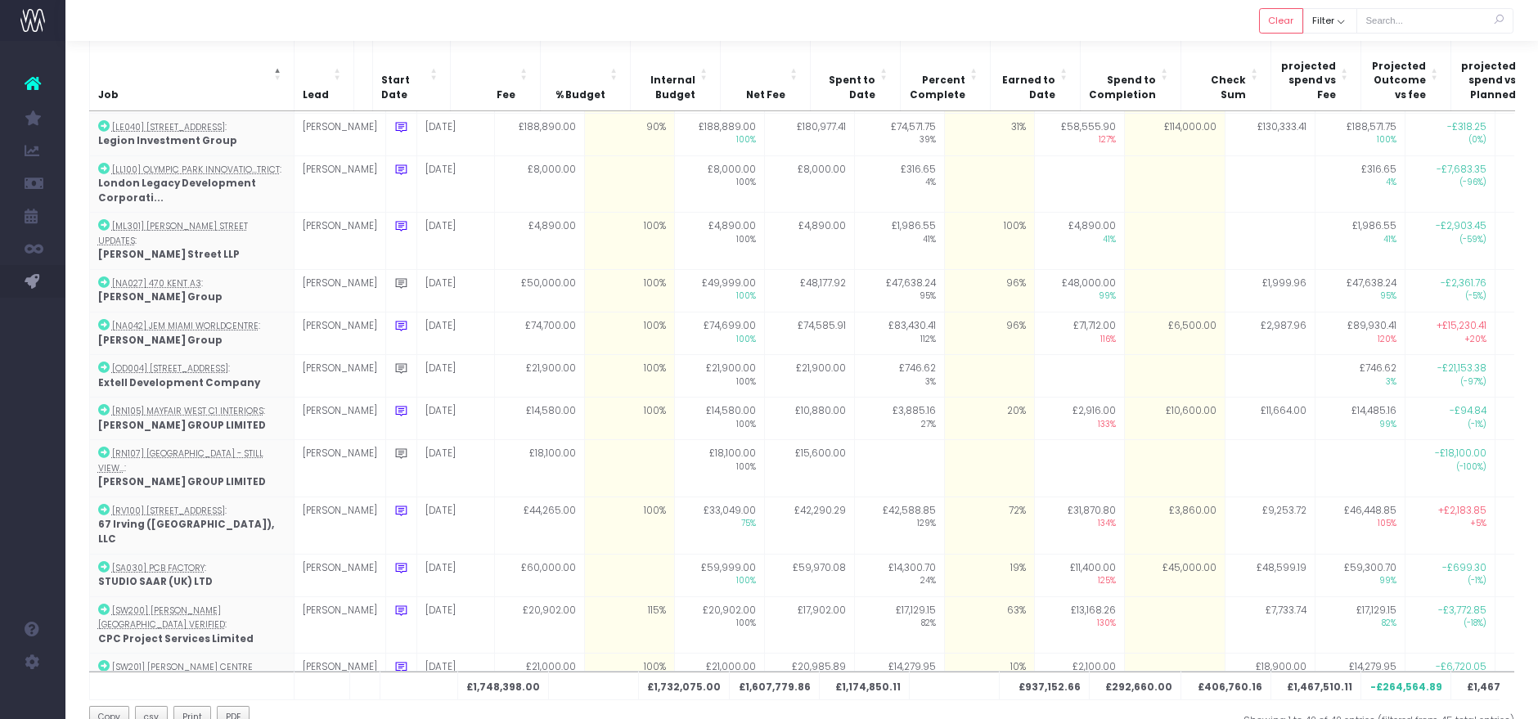
scroll to position [160, 0]
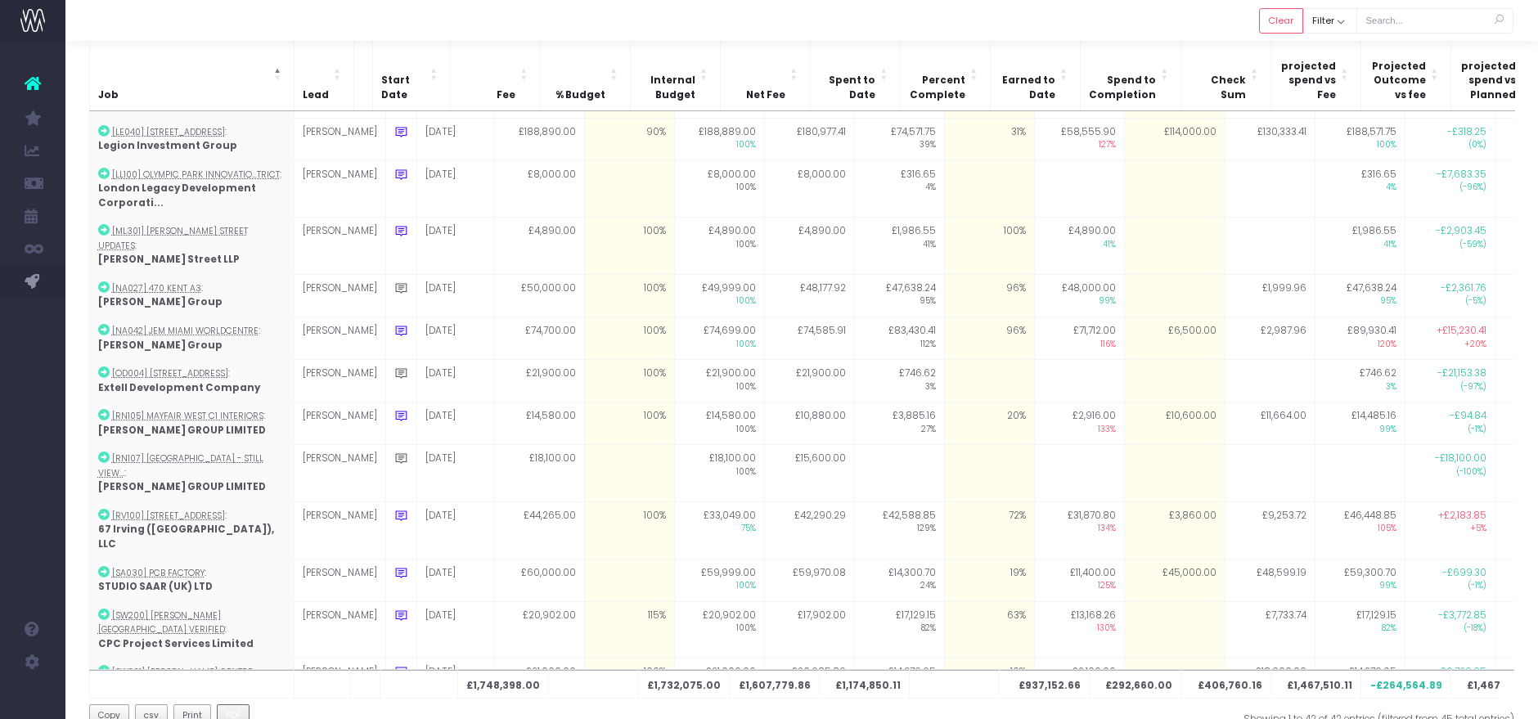
click at [223, 705] on button "PDF" at bounding box center [234, 717] width 34 height 24
